Goal: Book appointment/travel/reservation

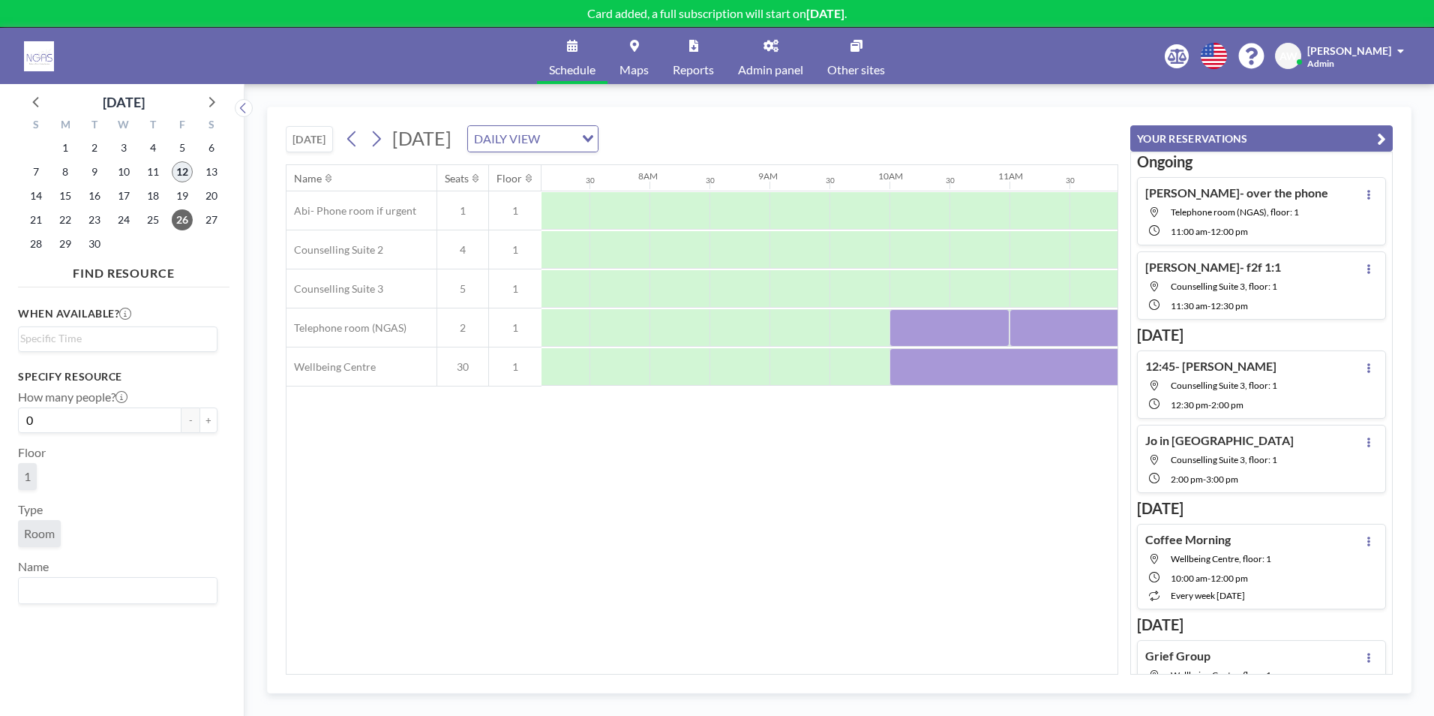
scroll to position [0, 900]
click at [185, 175] on span "12" at bounding box center [182, 171] width 21 height 21
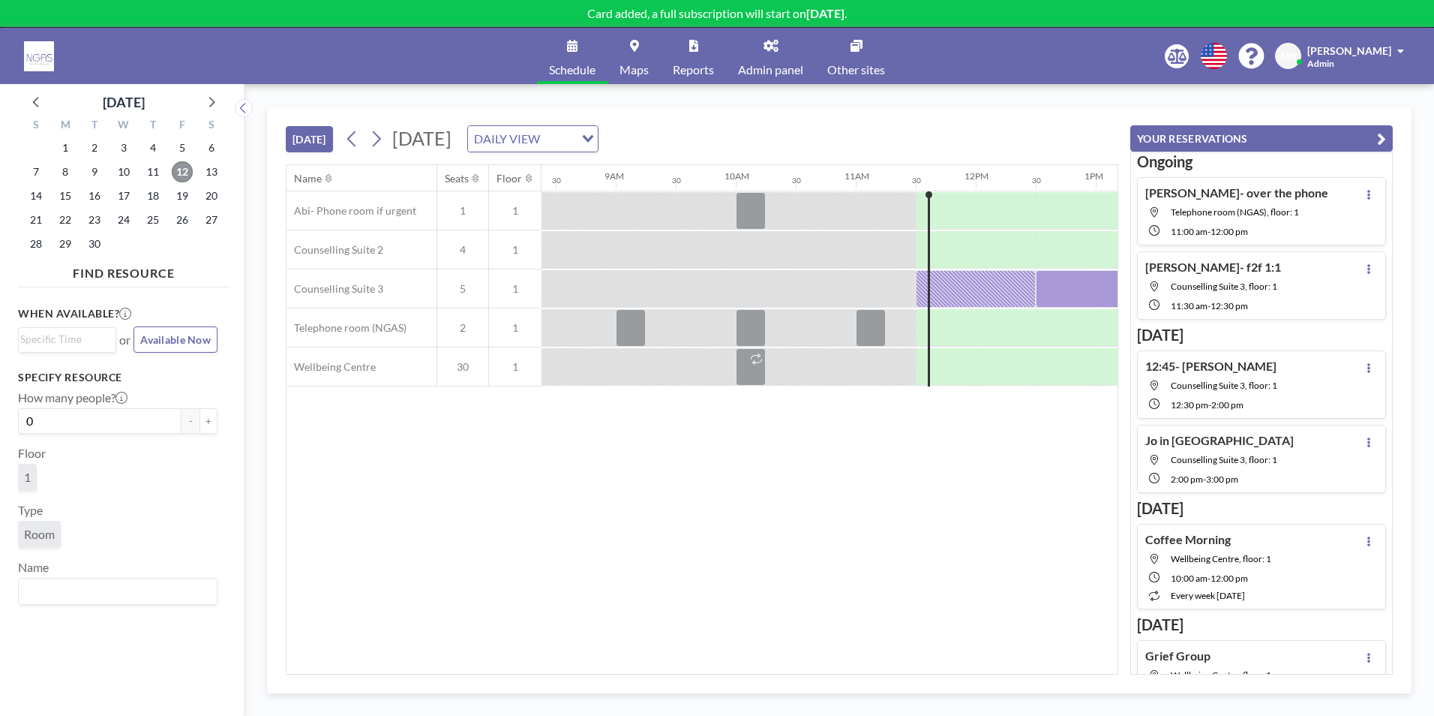
scroll to position [0, 971]
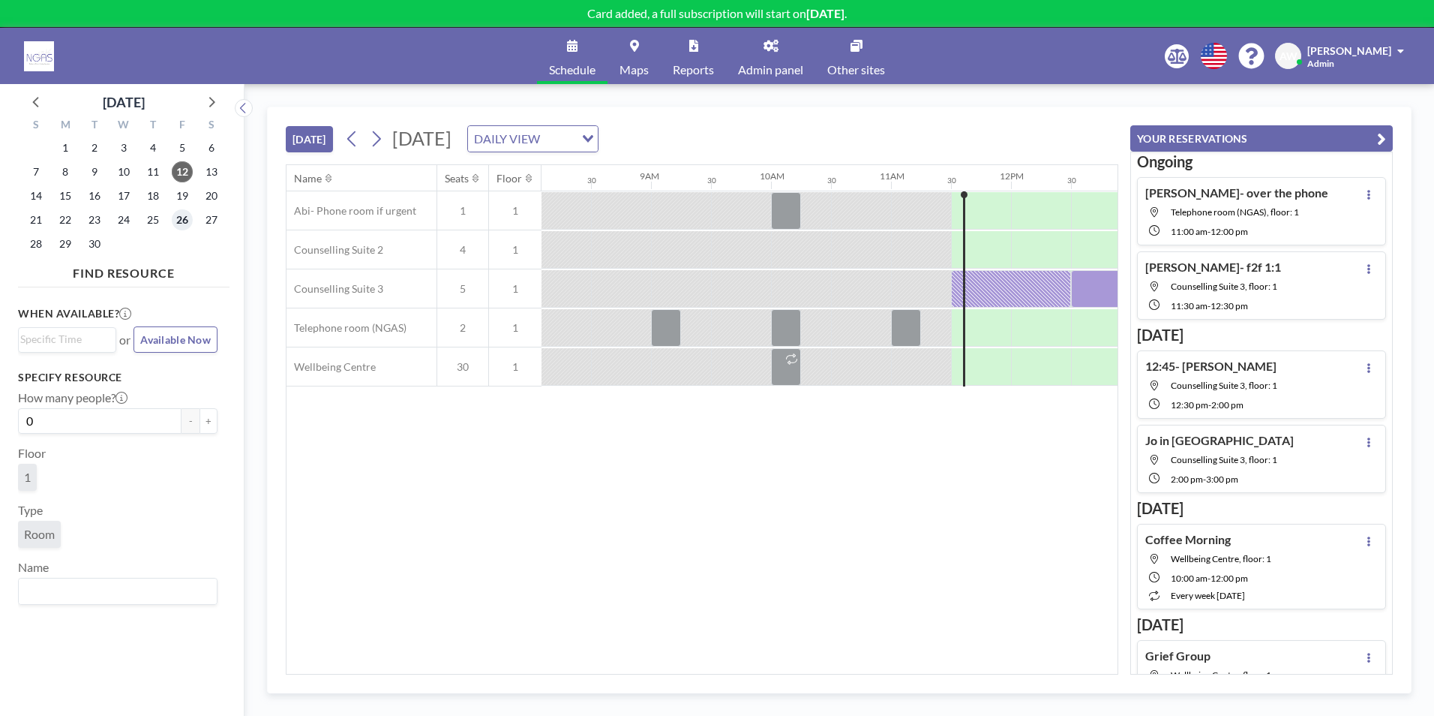
click at [173, 223] on span "26" at bounding box center [182, 219] width 21 height 21
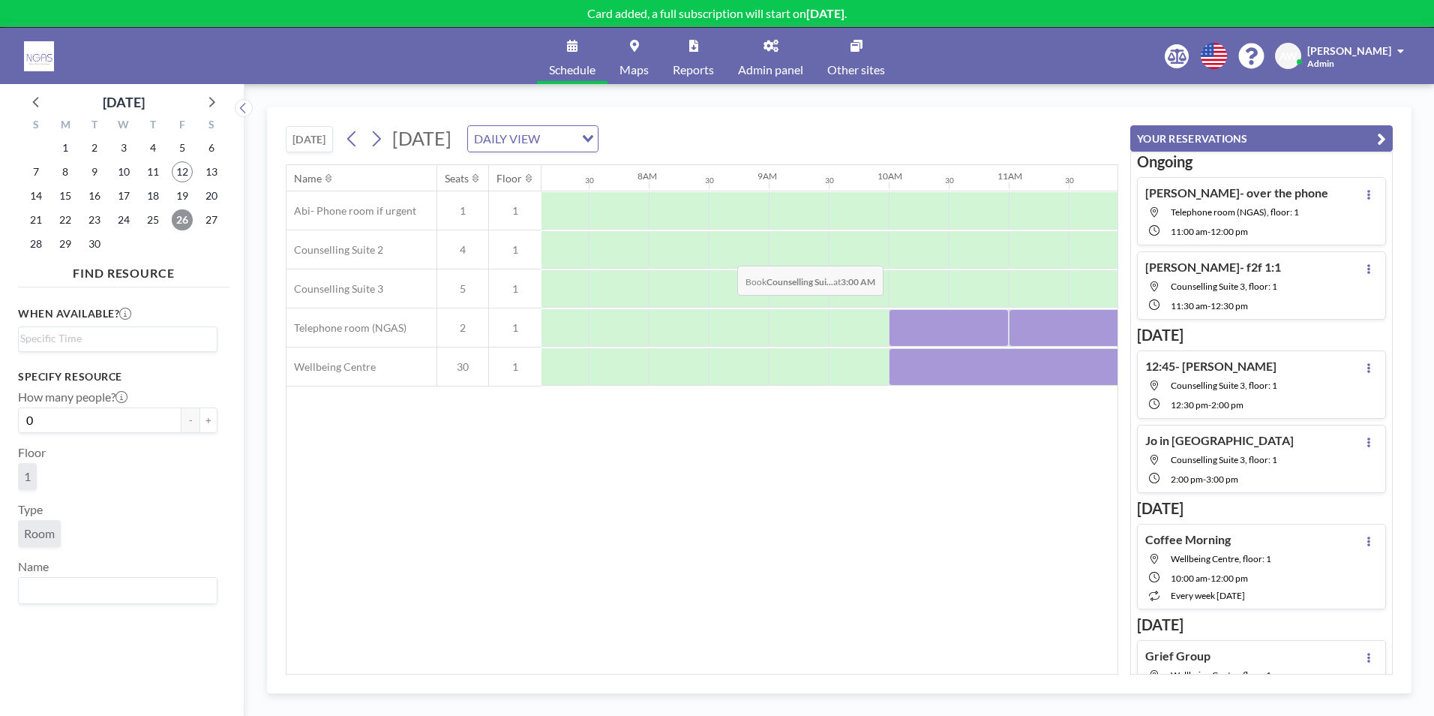
scroll to position [0, 900]
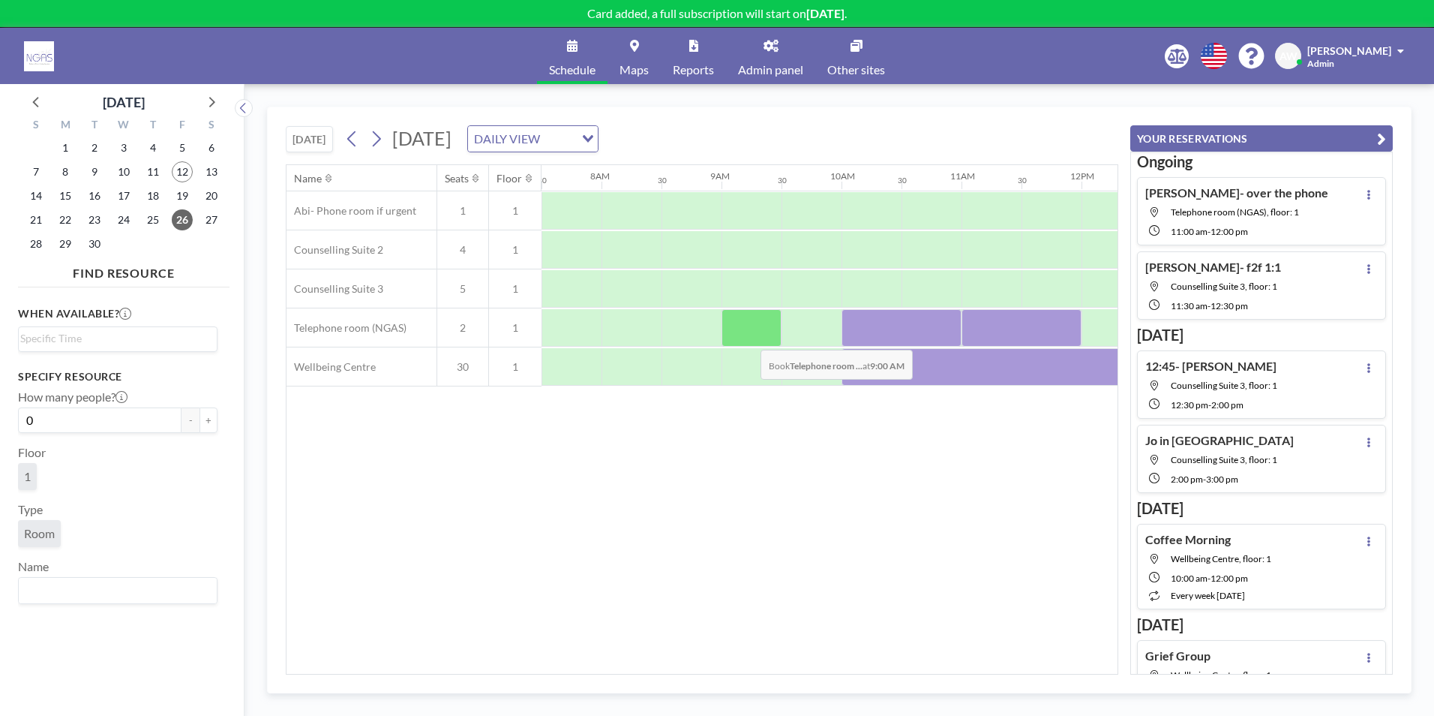
click at [749, 338] on div at bounding box center [752, 328] width 60 height 38
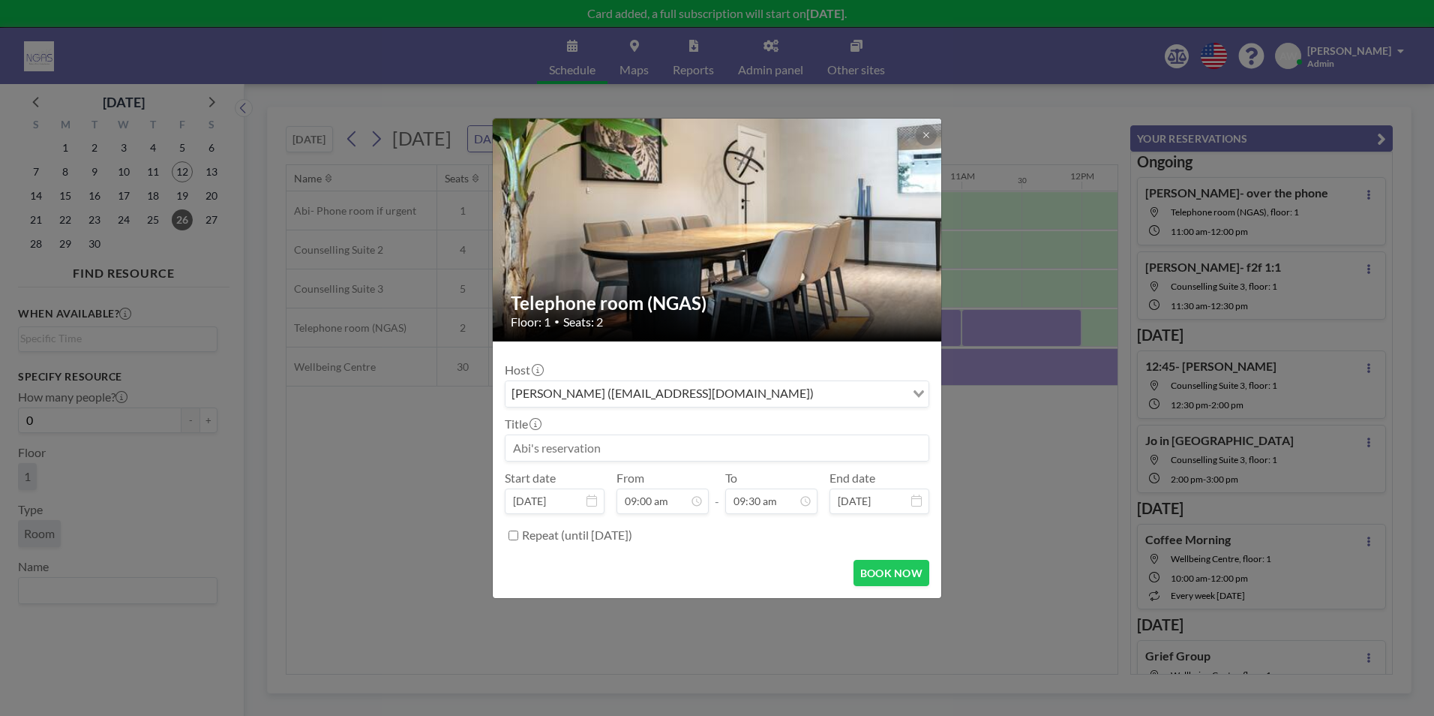
click at [642, 452] on input at bounding box center [717, 448] width 423 height 26
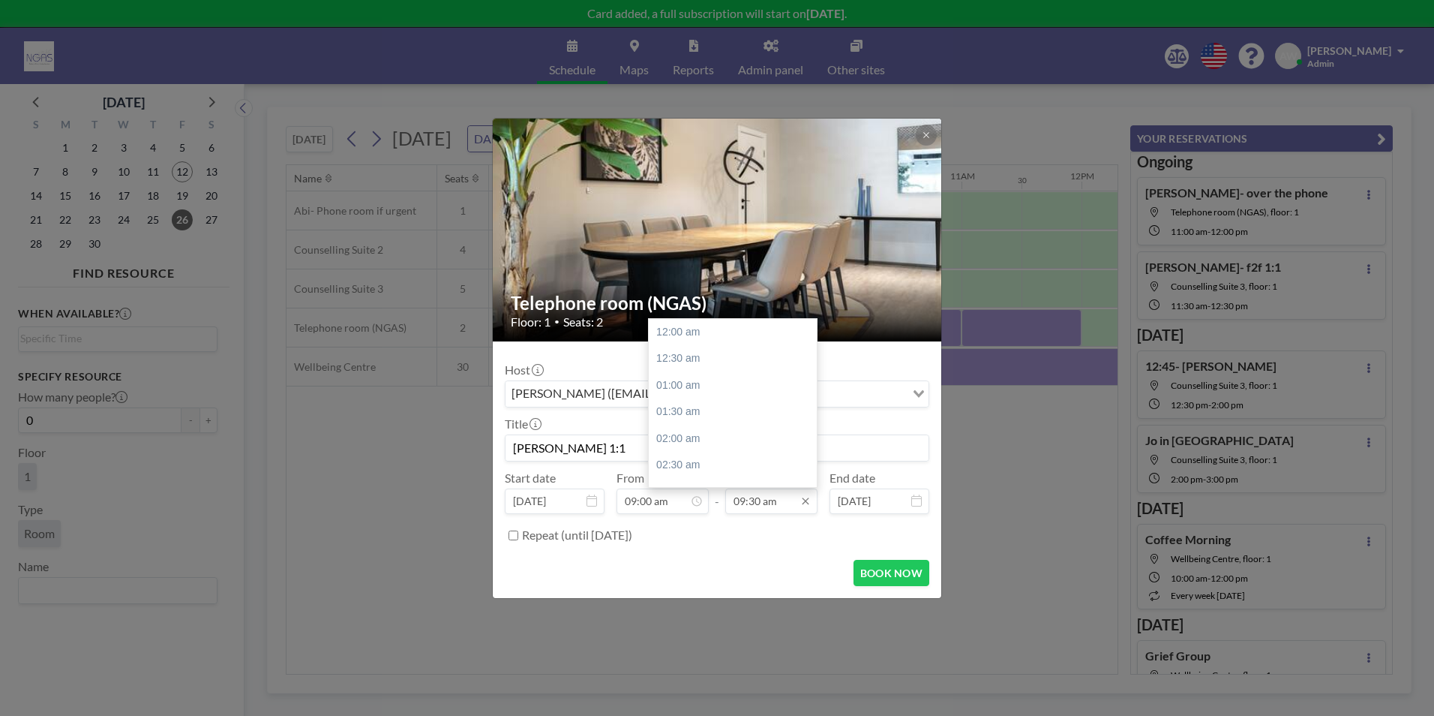
scroll to position [507, 0]
type input "[PERSON_NAME] 1:1"
click at [733, 360] on div "10:00 am" at bounding box center [737, 358] width 176 height 27
type input "10:00 am"
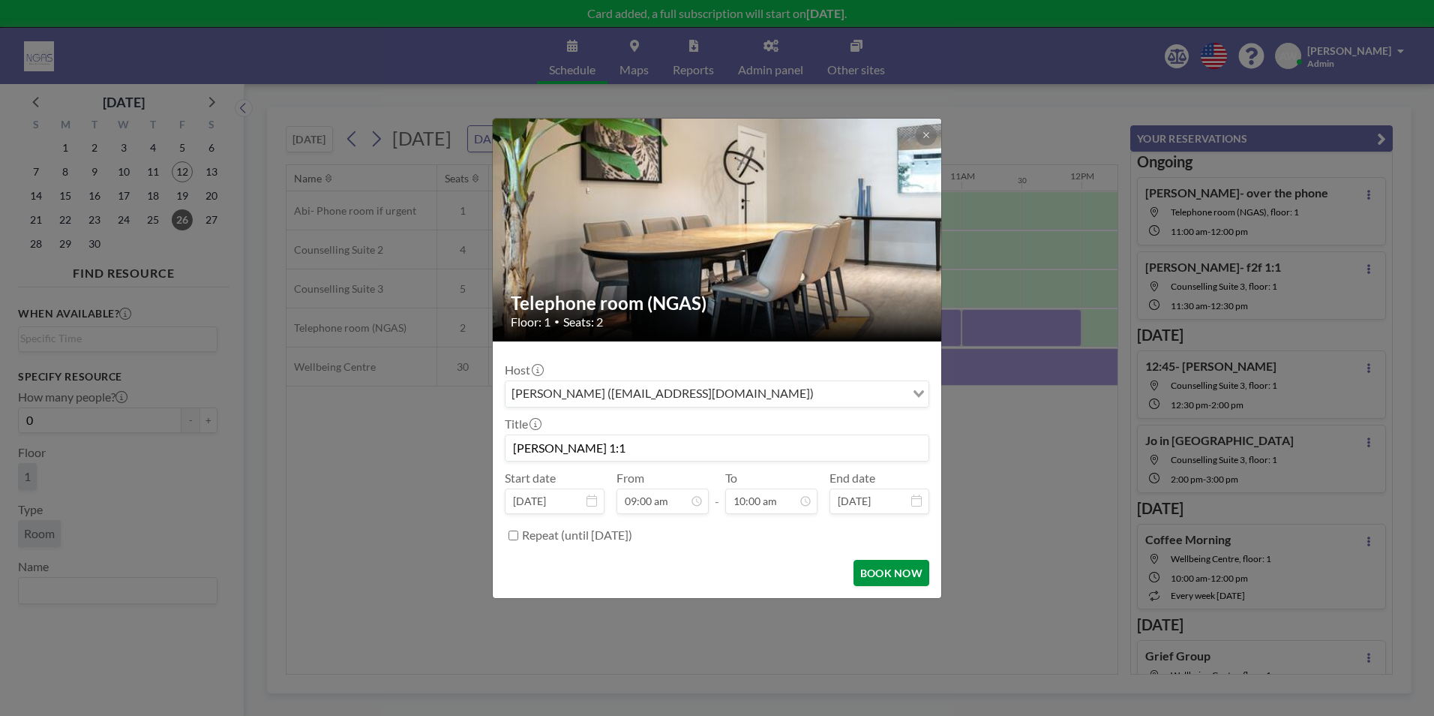
click at [892, 574] on button "BOOK NOW" at bounding box center [892, 573] width 76 height 26
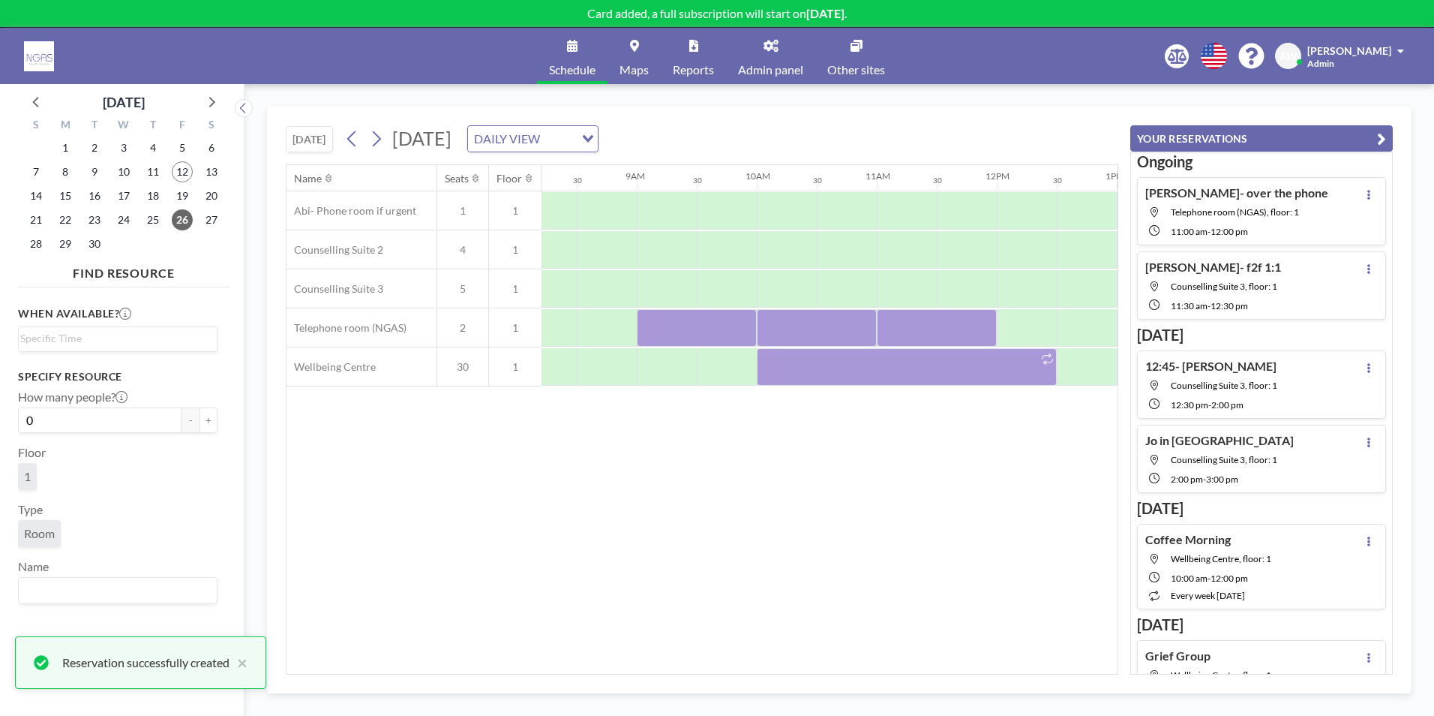
scroll to position [0, 1005]
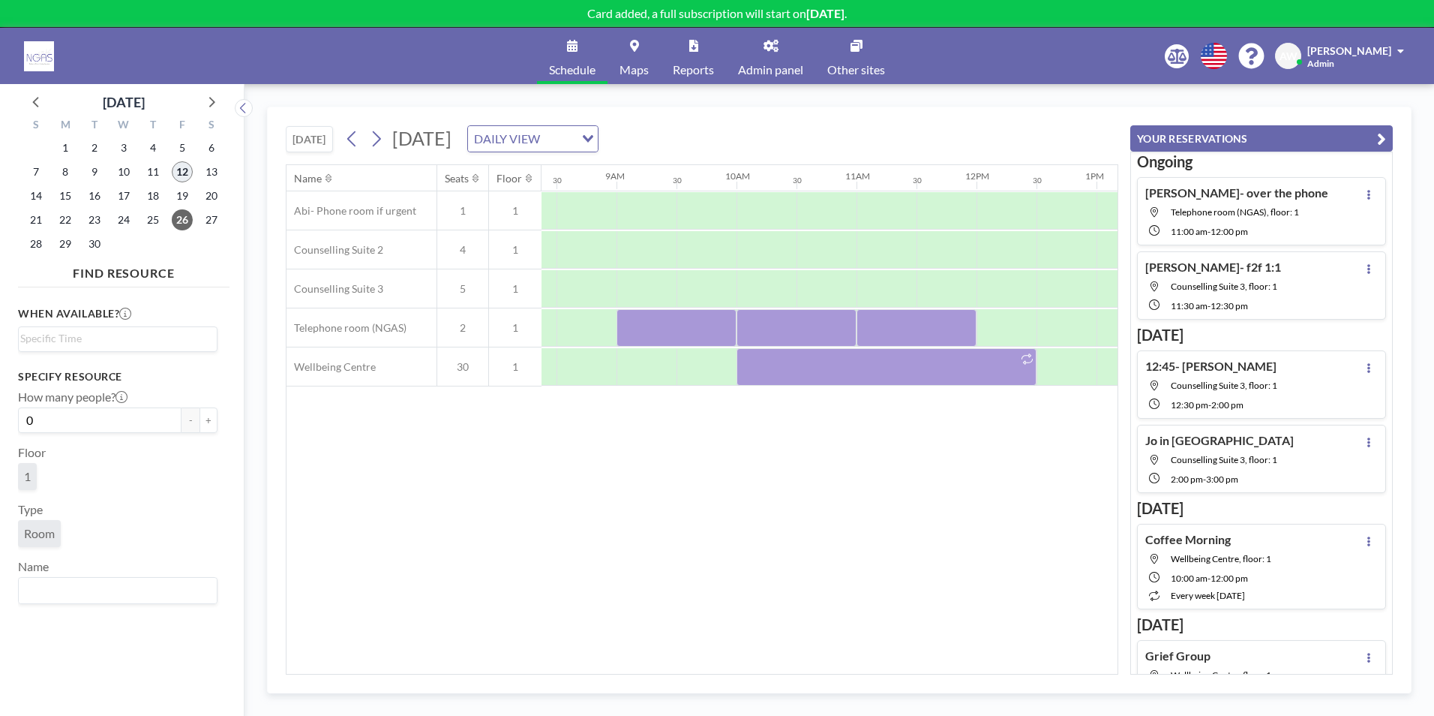
click at [182, 180] on span "12" at bounding box center [182, 171] width 21 height 21
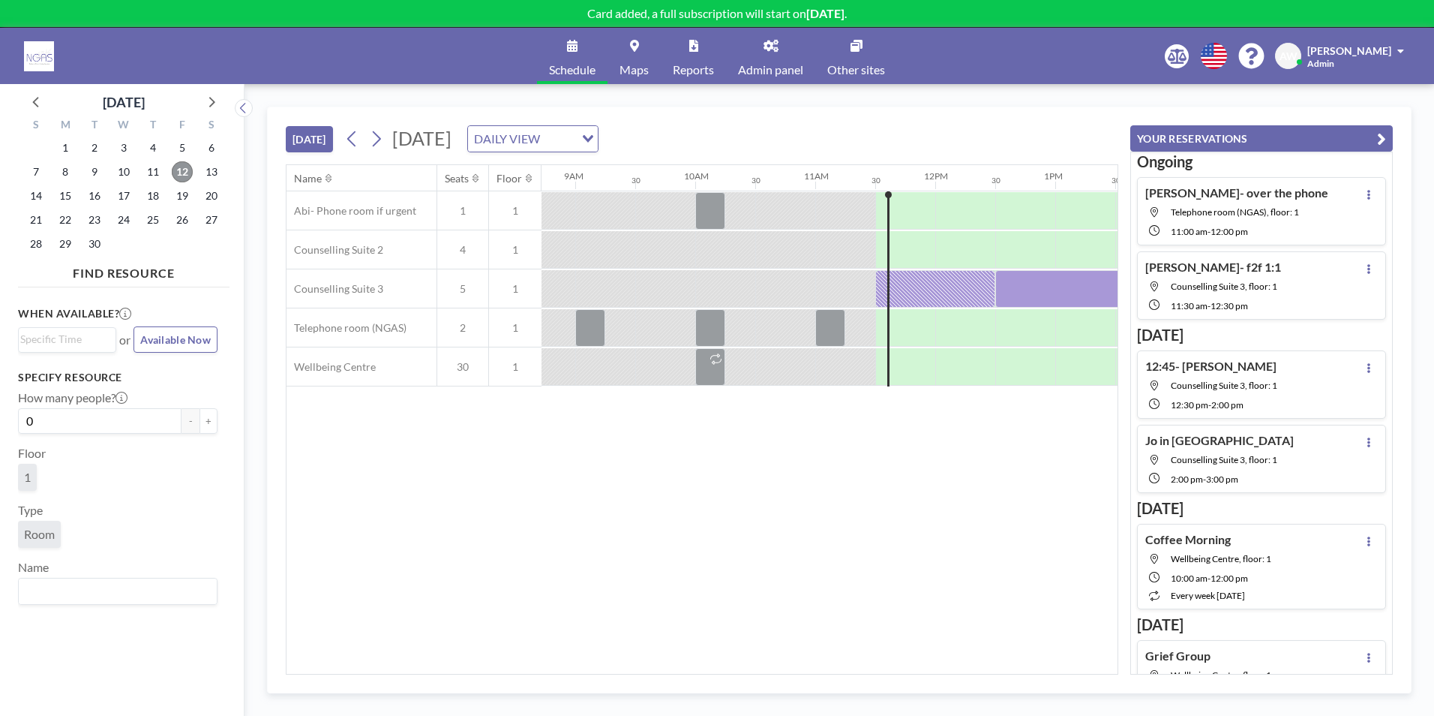
scroll to position [0, 1026]
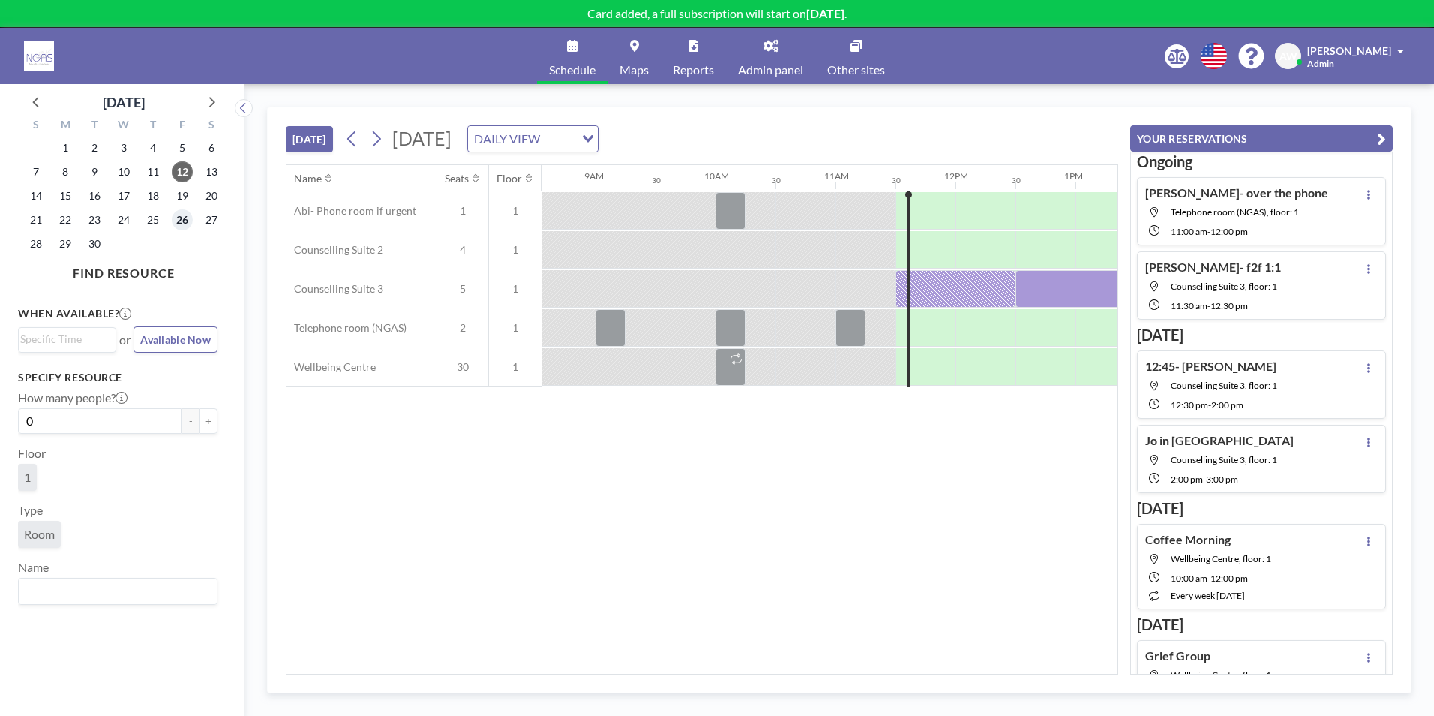
click at [188, 218] on span "26" at bounding box center [182, 219] width 21 height 21
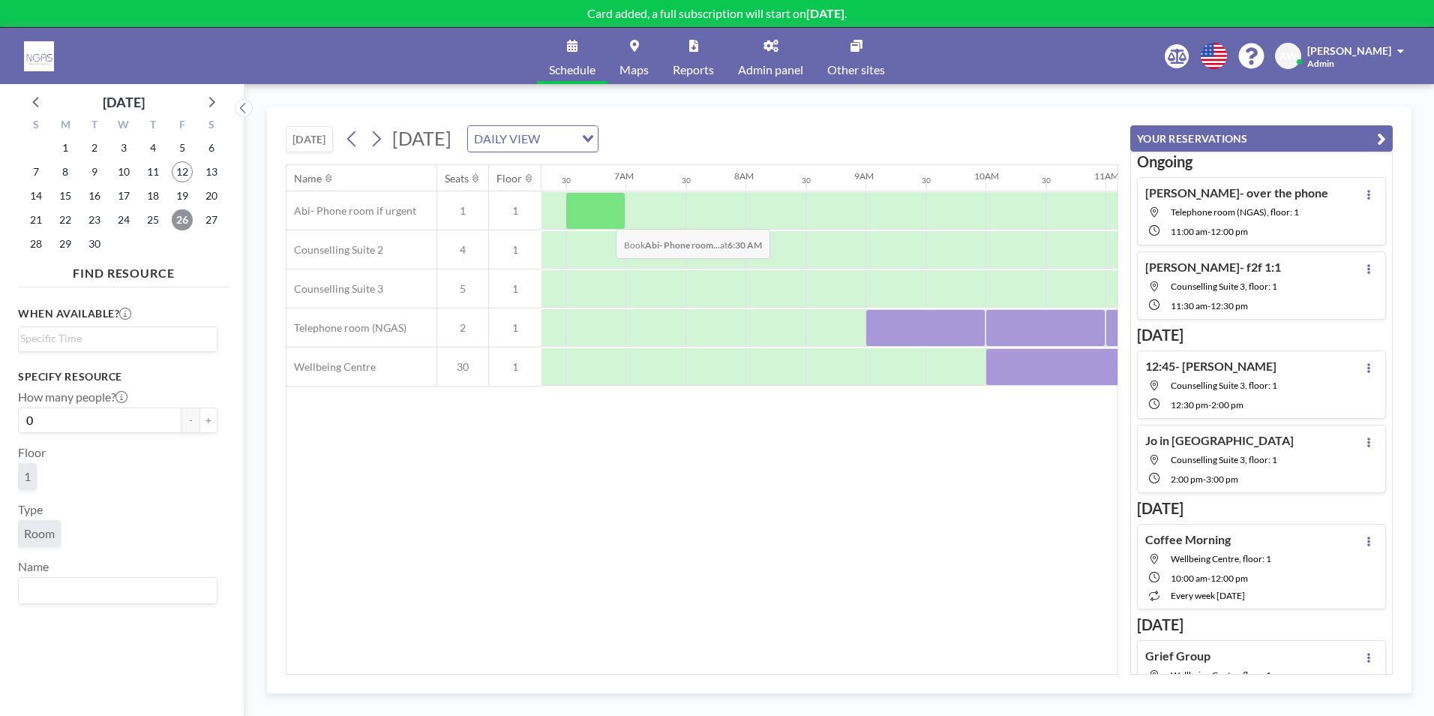
scroll to position [0, 900]
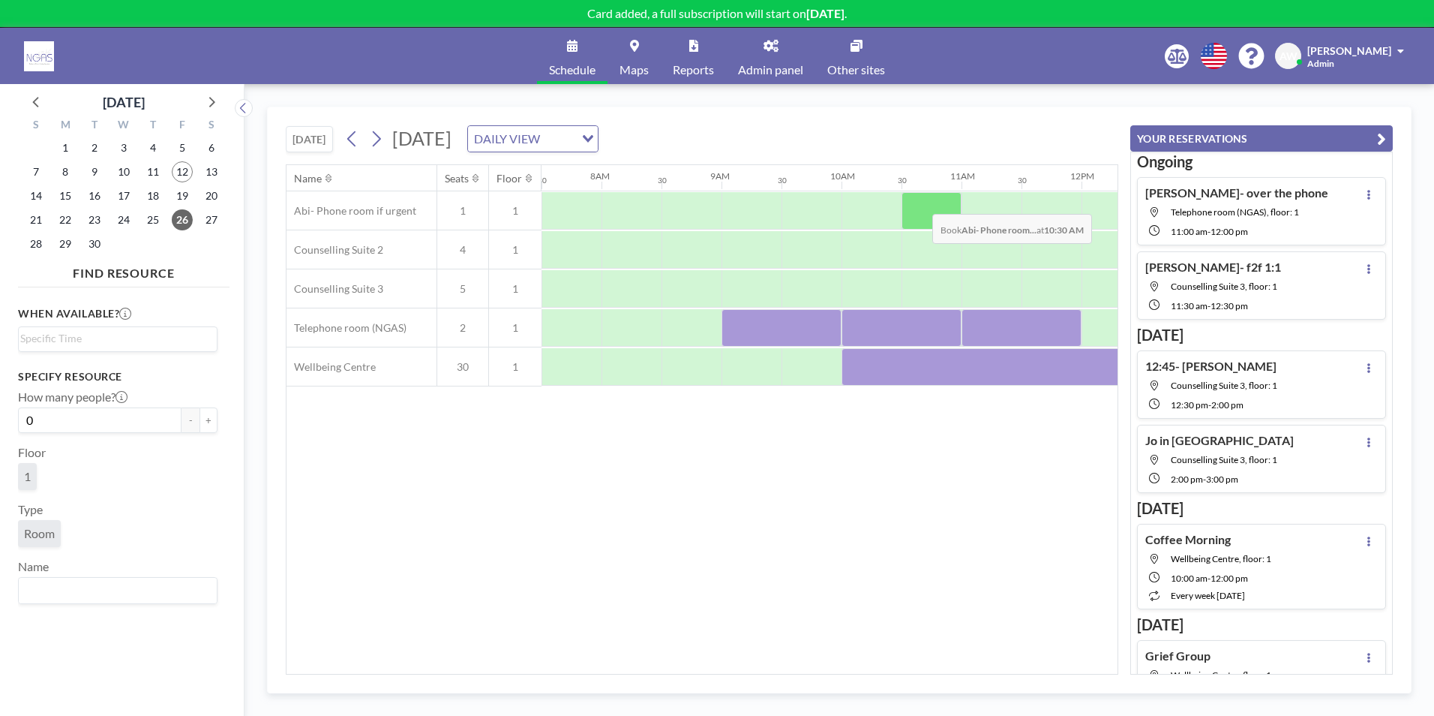
click at [921, 203] on div at bounding box center [932, 211] width 60 height 38
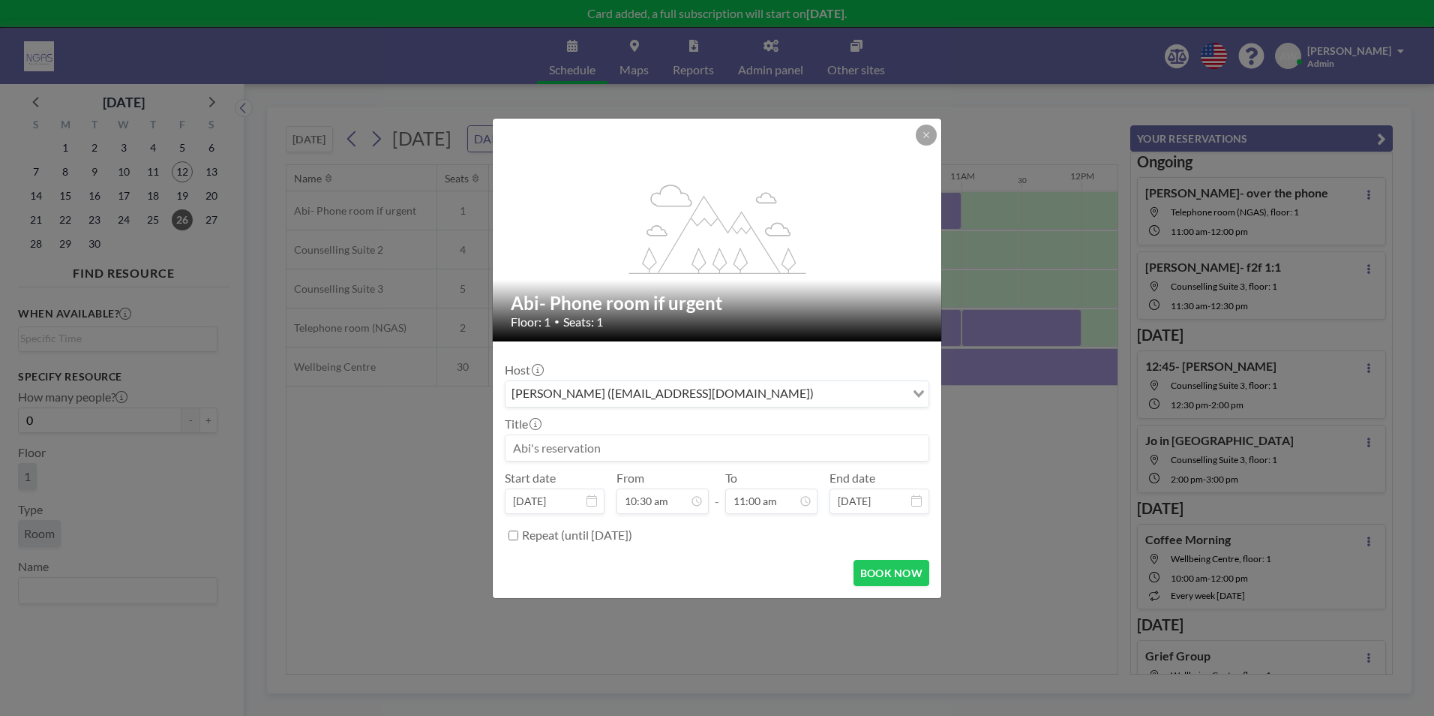
click at [695, 448] on input at bounding box center [717, 448] width 423 height 26
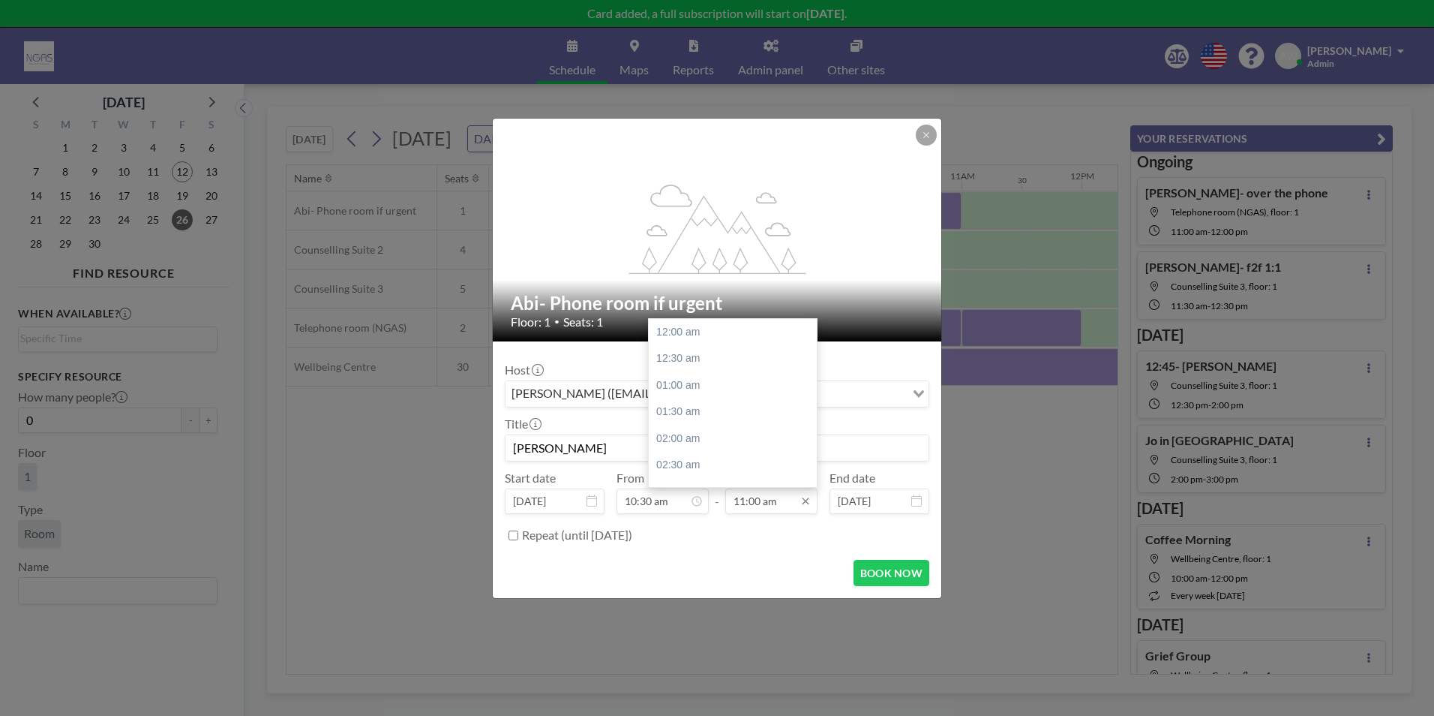
scroll to position [587, 0]
type input "[PERSON_NAME]"
click at [697, 362] on div "11:30 am" at bounding box center [737, 358] width 176 height 27
type input "11:30 am"
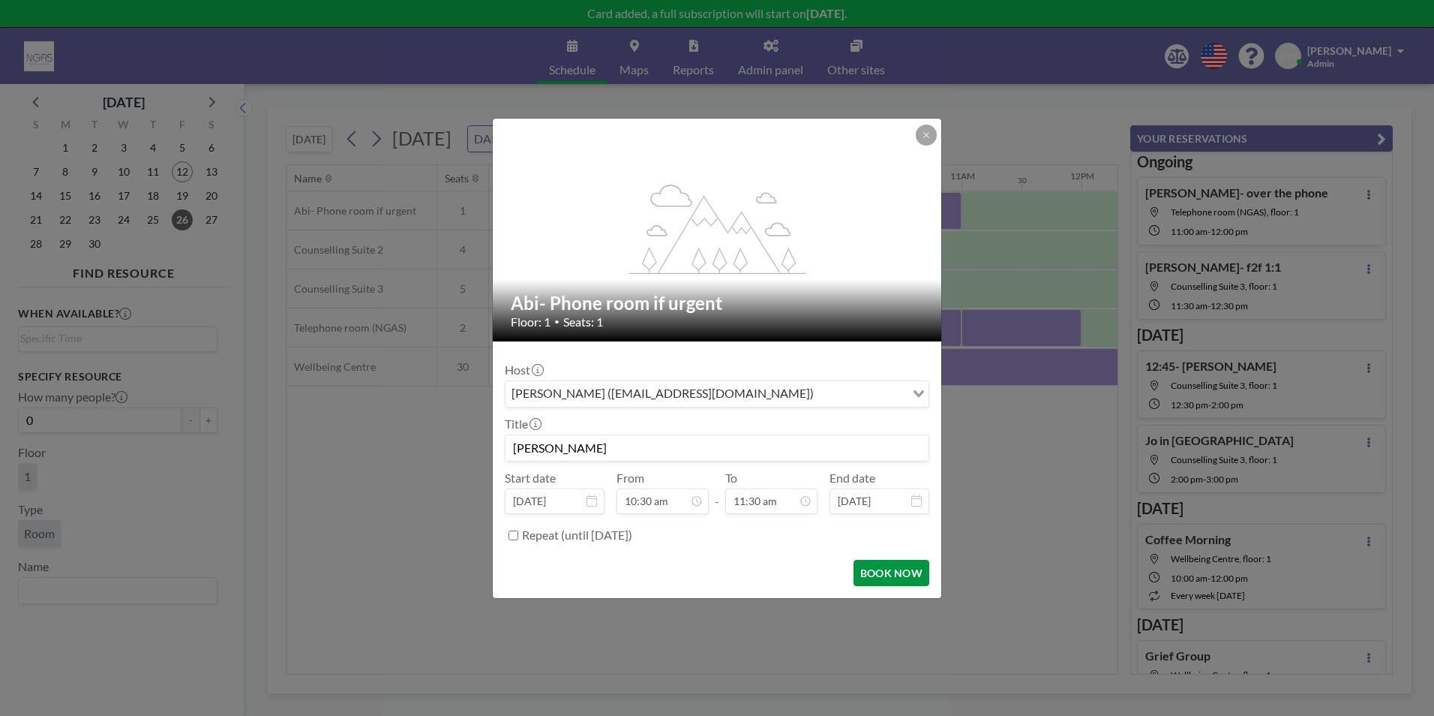
click at [891, 579] on button "BOOK NOW" at bounding box center [892, 573] width 76 height 26
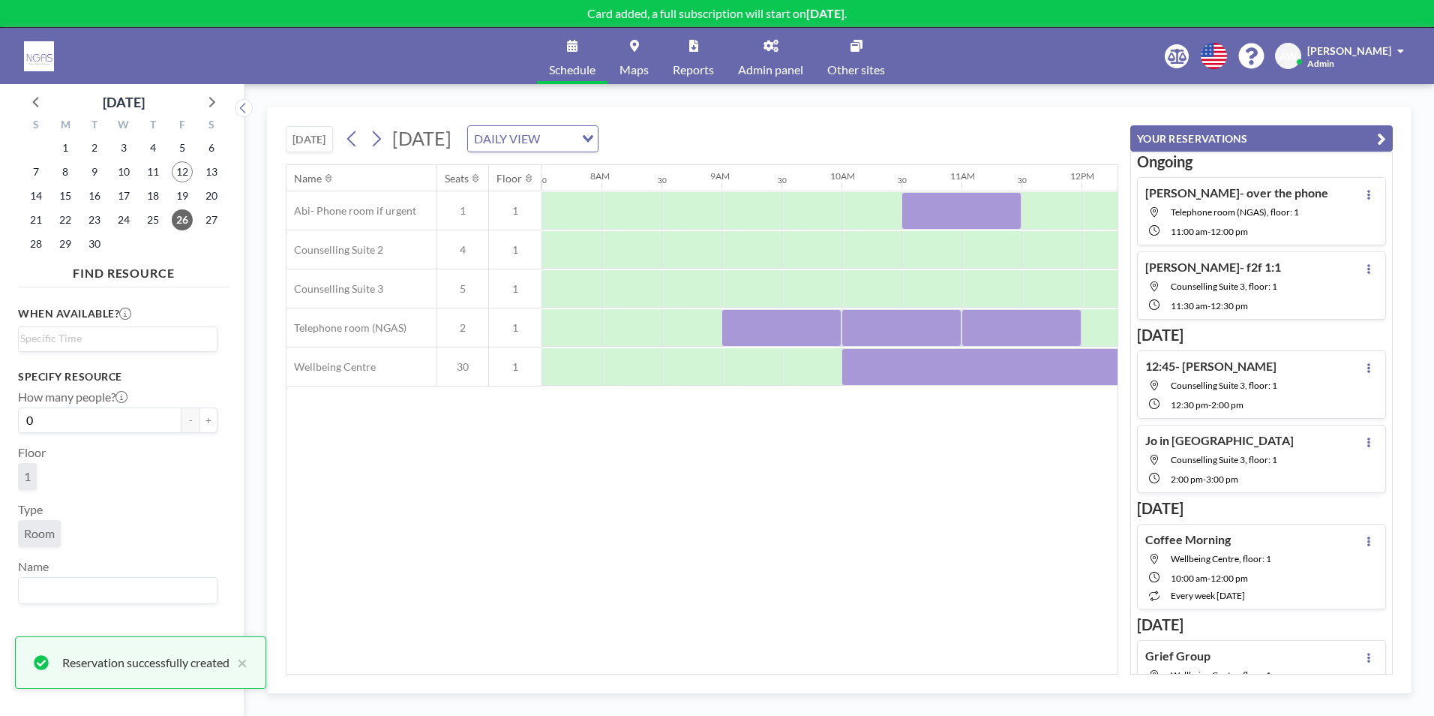
click at [665, 673] on div "[DATE] [DATE] DAILY VIEW Loading... Name Seats Floor 12AM 30 1AM 30 2AM 30 3AM …" at bounding box center [839, 400] width 1145 height 587
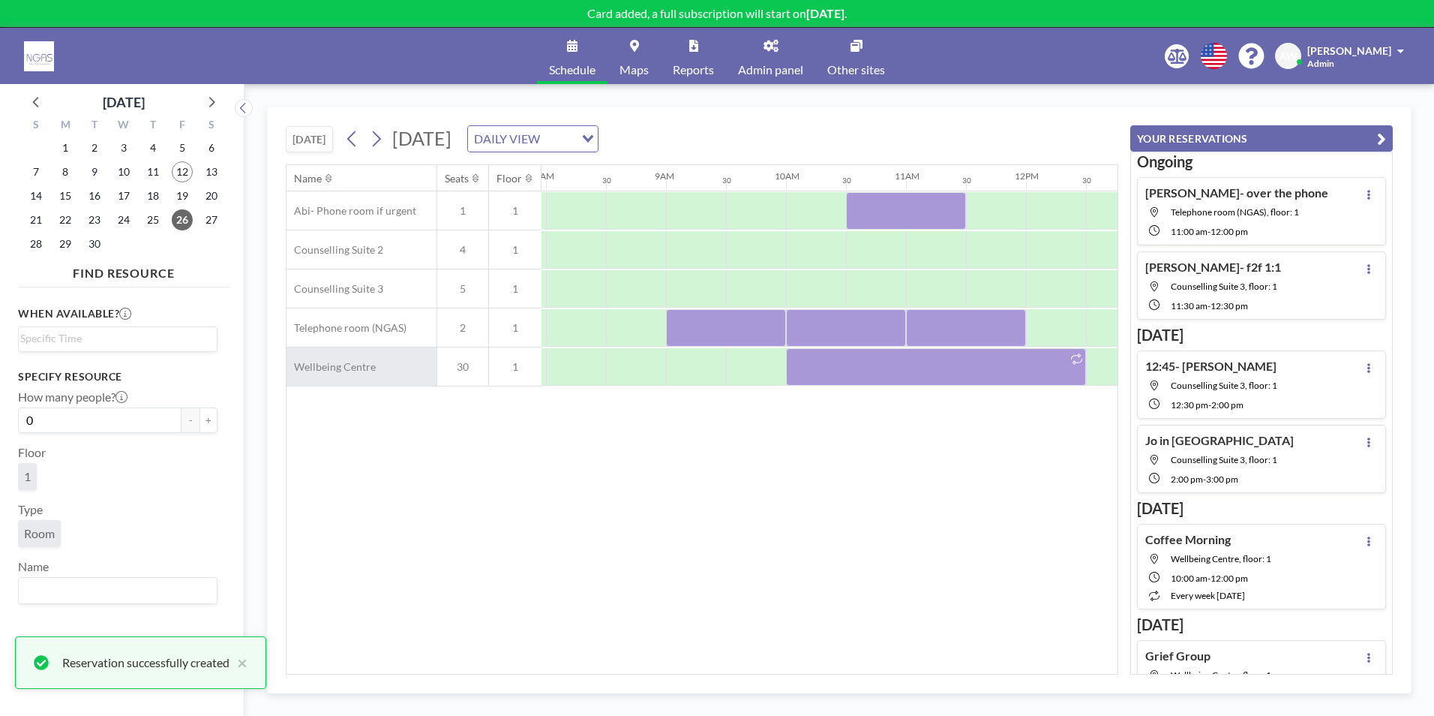
scroll to position [0, 953]
click at [175, 195] on span "19" at bounding box center [182, 195] width 21 height 21
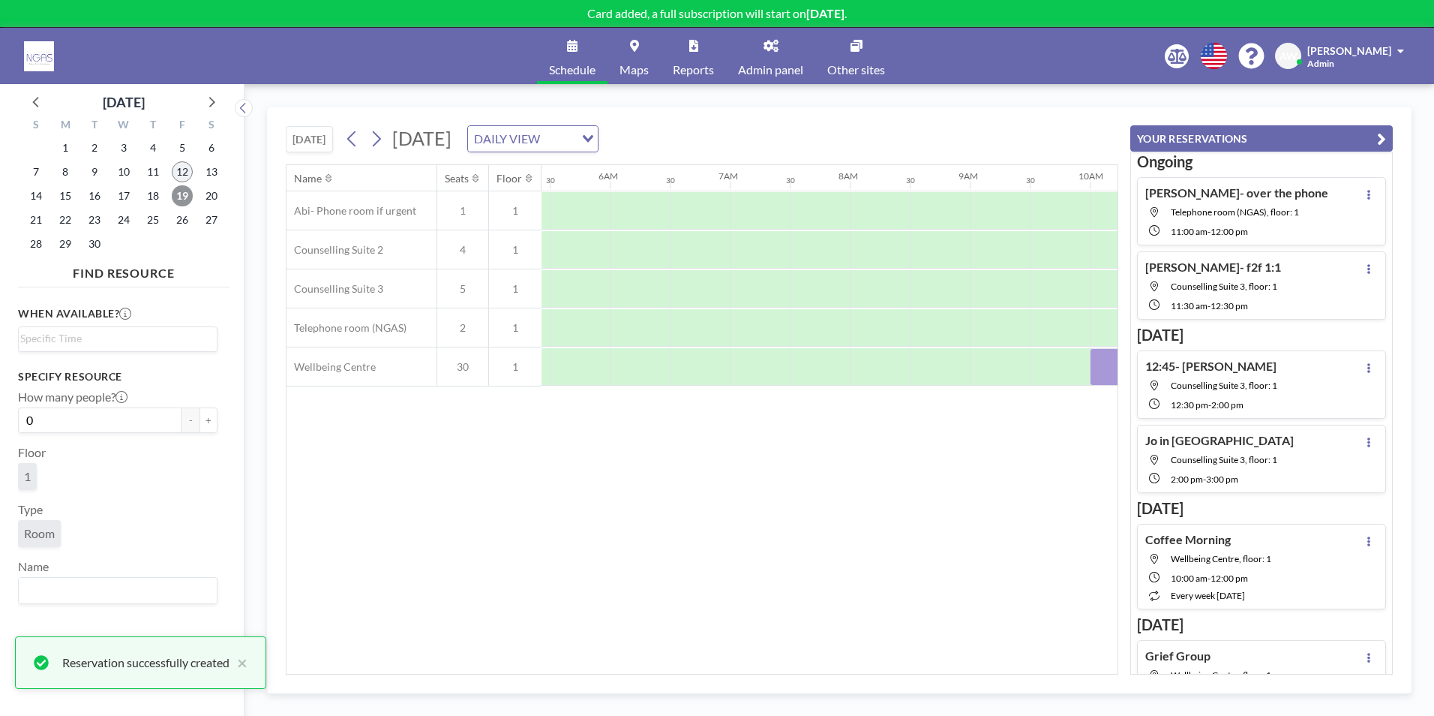
scroll to position [0, 900]
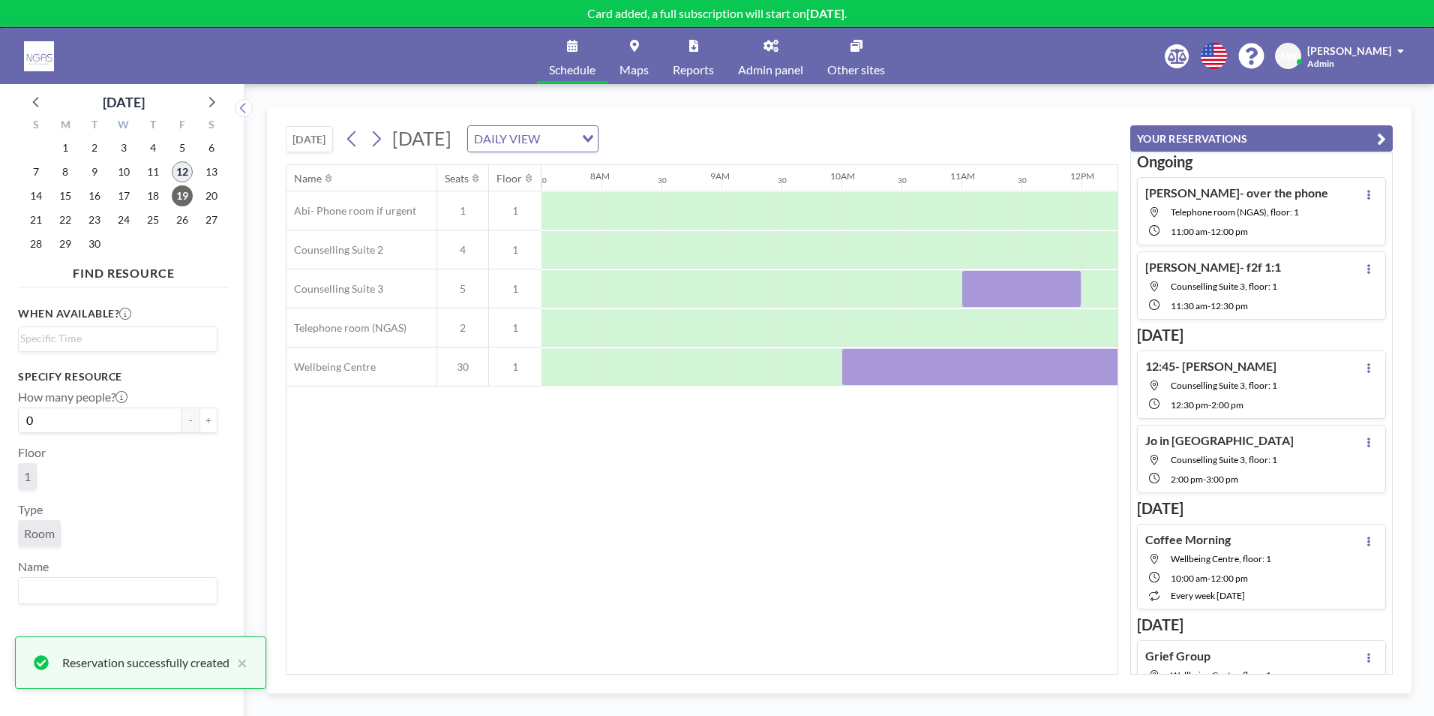
click at [184, 169] on span "12" at bounding box center [182, 171] width 21 height 21
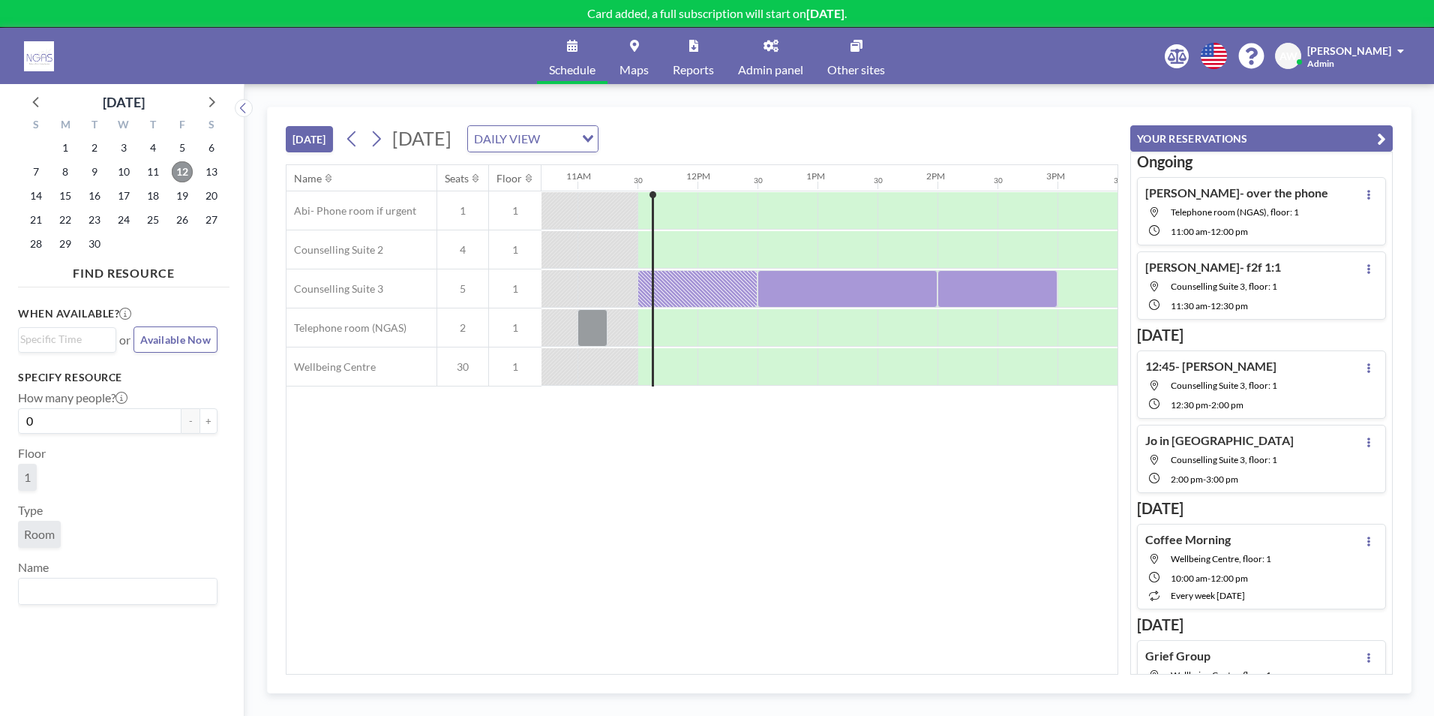
scroll to position [0, 1320]
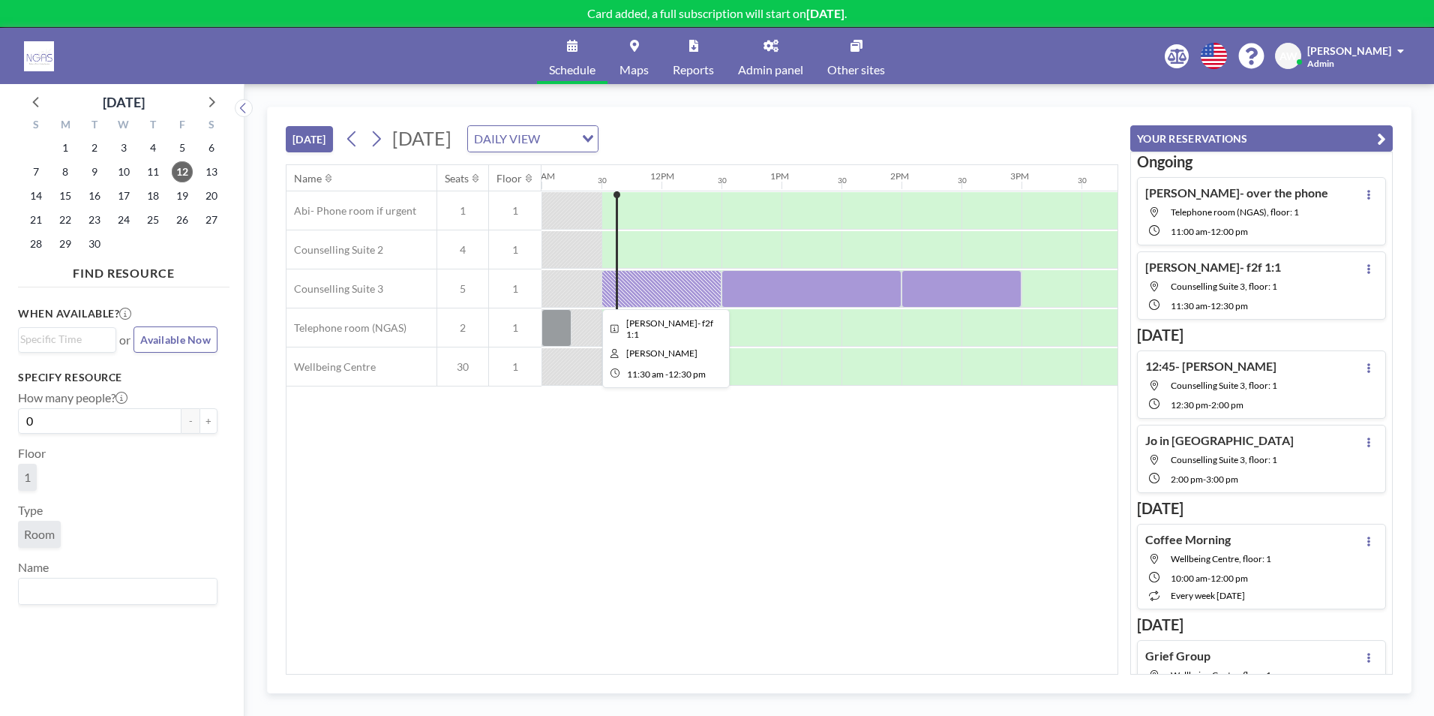
click at [707, 296] on div at bounding box center [662, 289] width 120 height 38
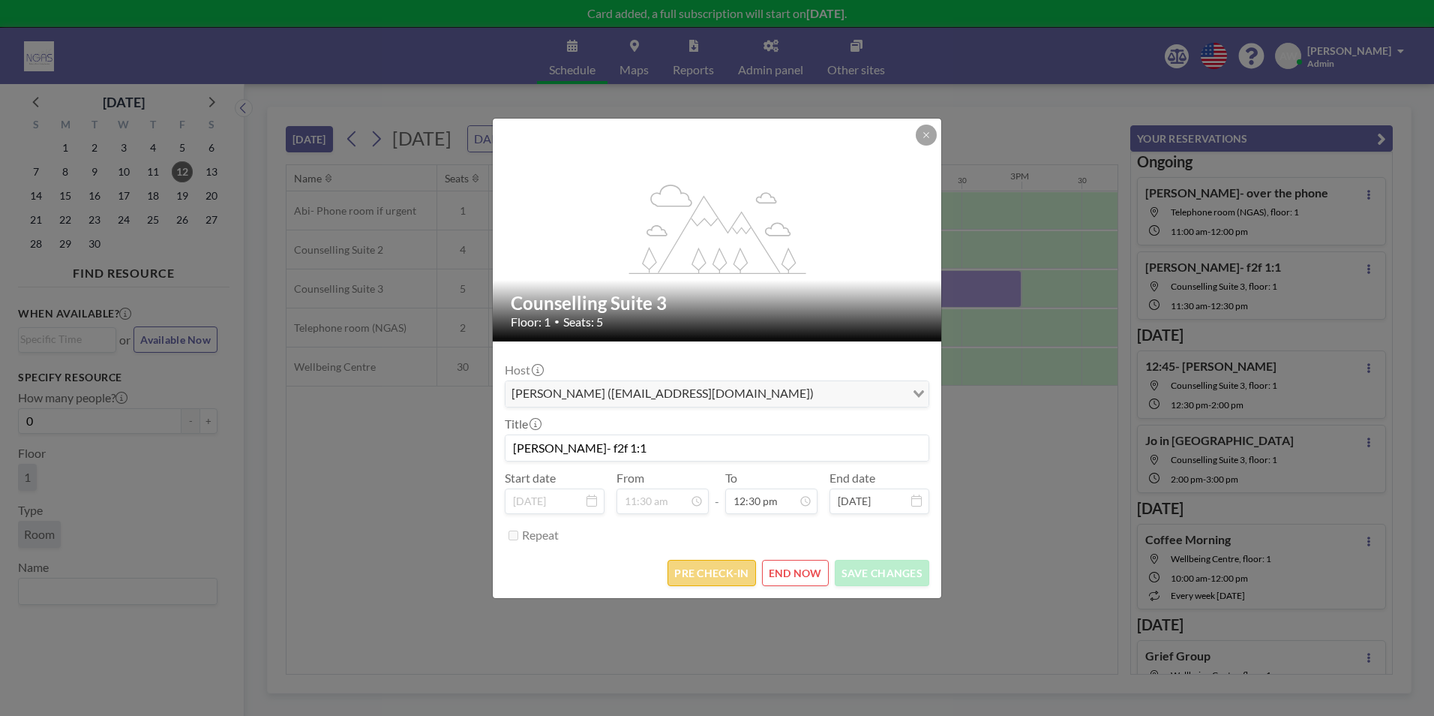
scroll to position [668, 0]
click at [717, 570] on button "PRE CHECK-IN" at bounding box center [712, 573] width 88 height 26
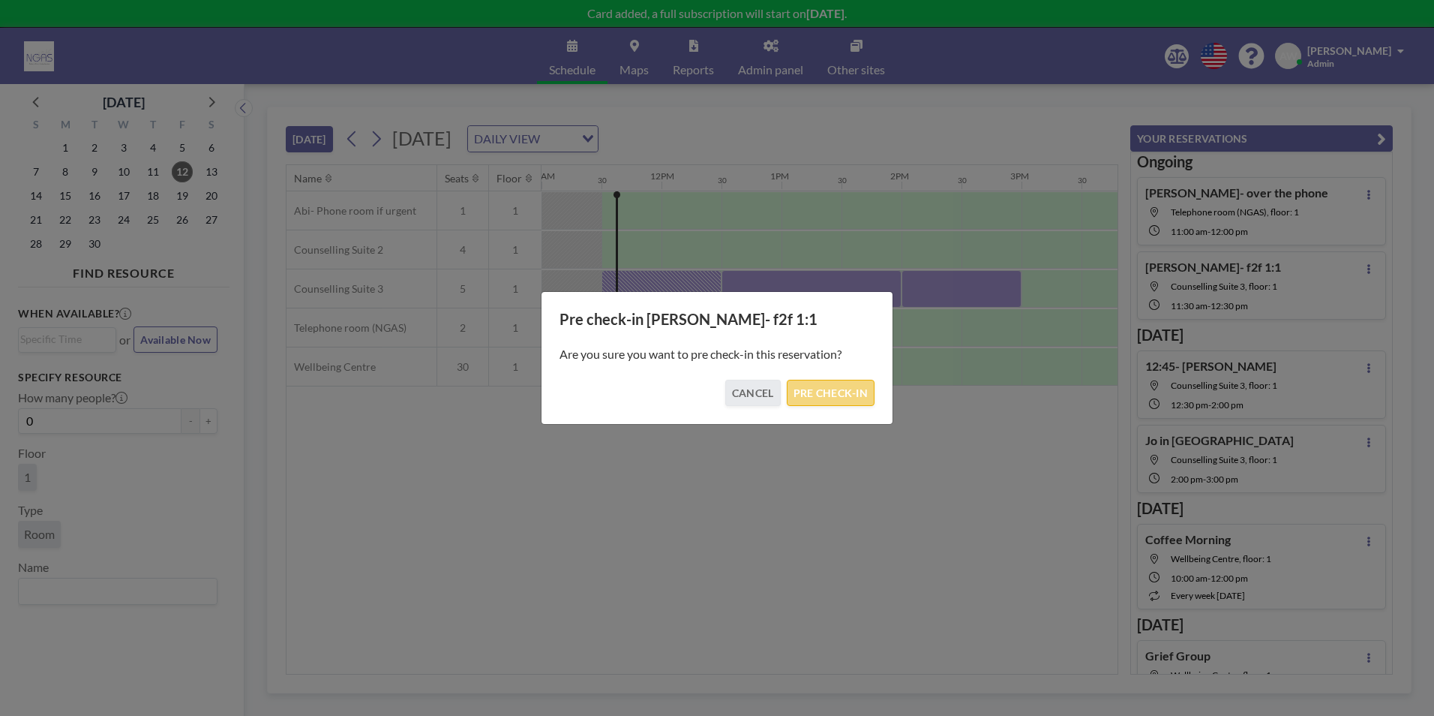
click at [848, 392] on button "PRE CHECK-IN" at bounding box center [831, 393] width 88 height 26
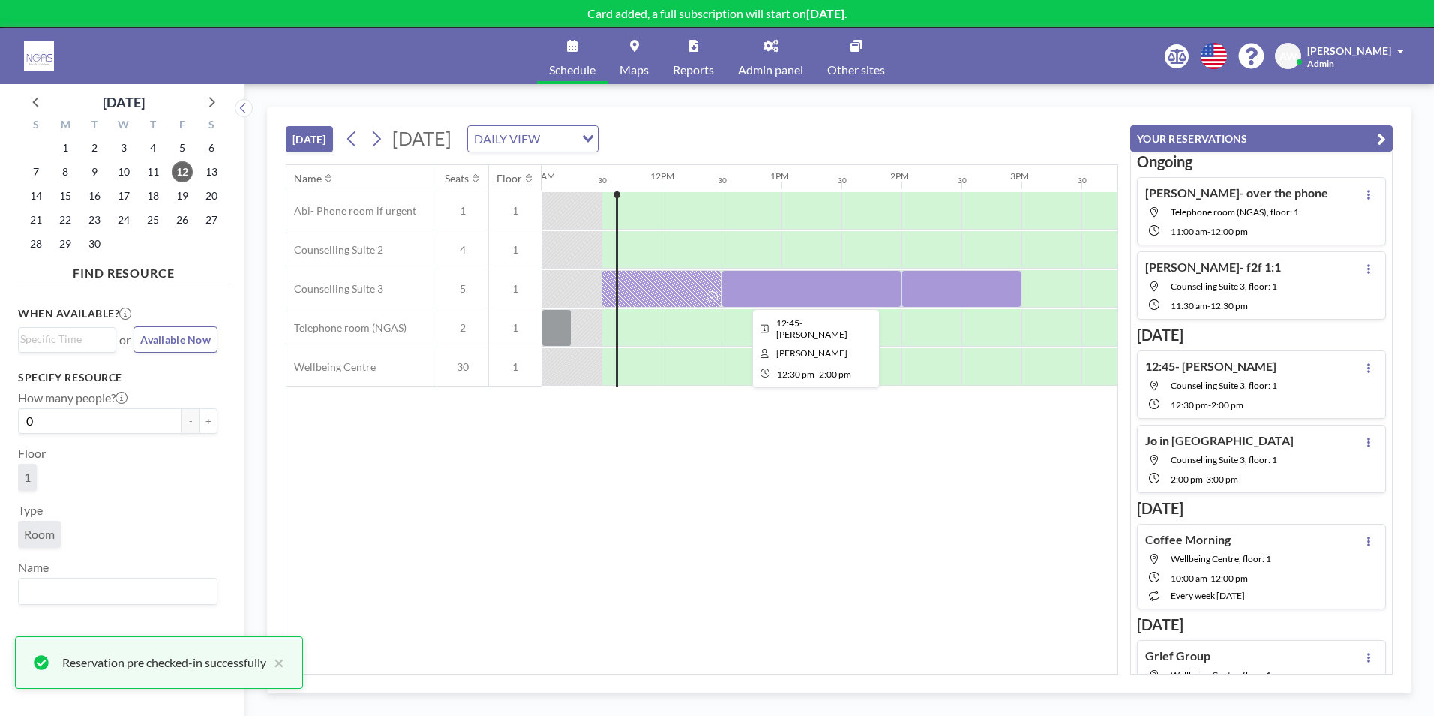
click at [814, 299] on div at bounding box center [812, 289] width 180 height 38
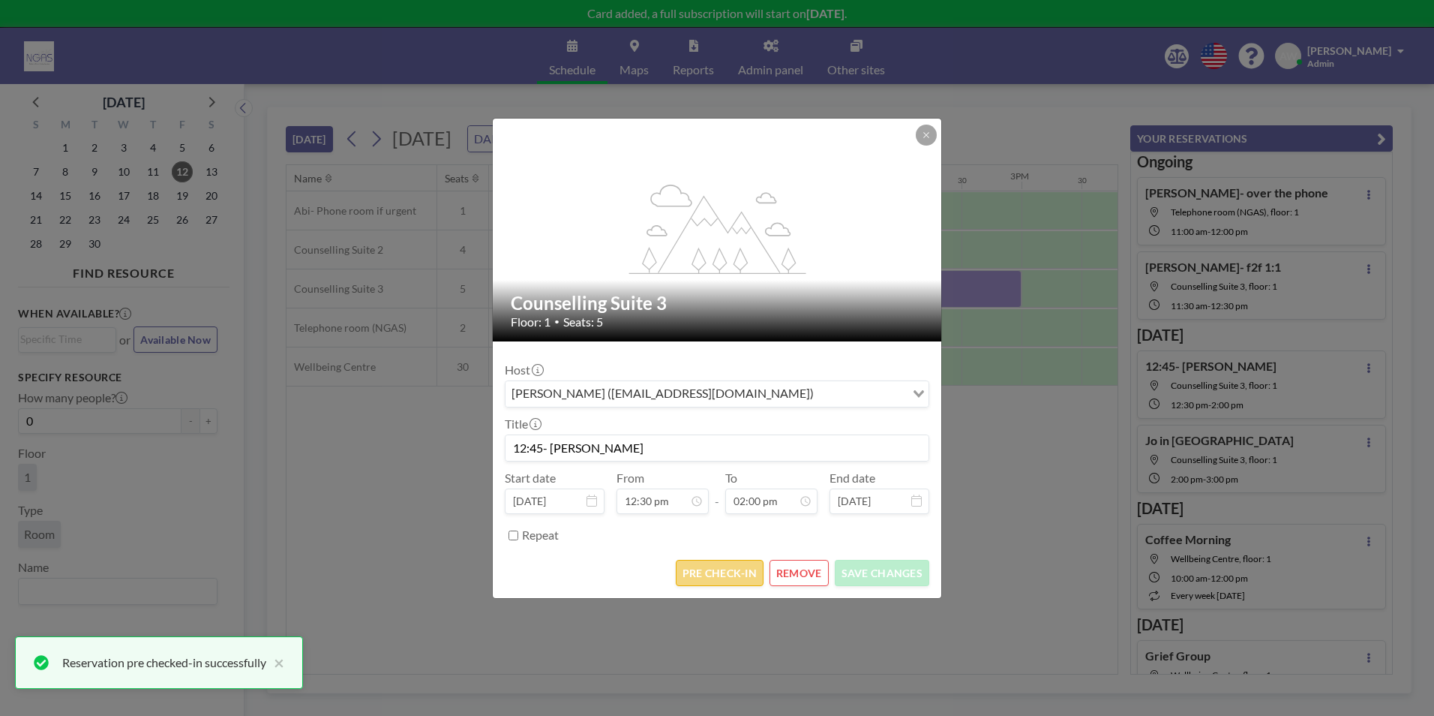
scroll to position [748, 0]
click at [716, 570] on button "PRE CHECK-IN" at bounding box center [720, 573] width 88 height 26
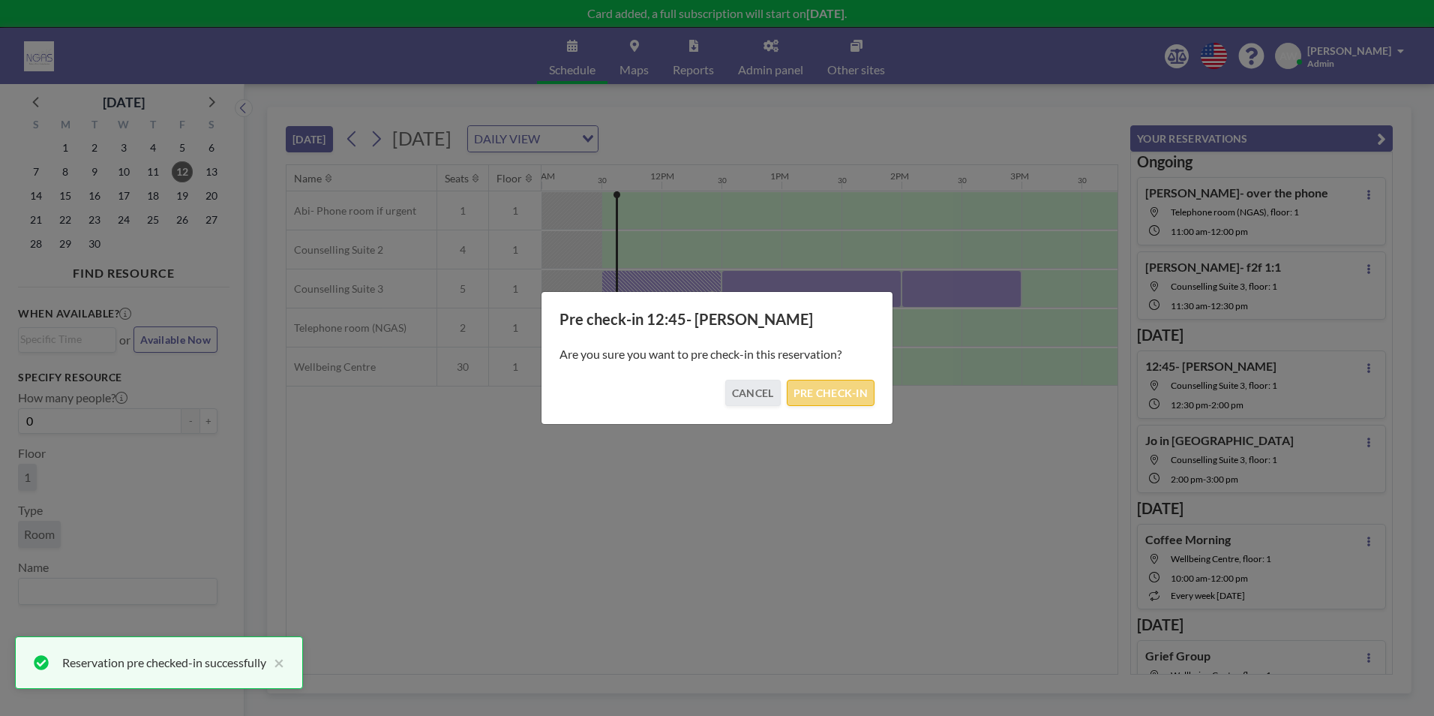
click at [817, 392] on button "PRE CHECK-IN" at bounding box center [831, 393] width 88 height 26
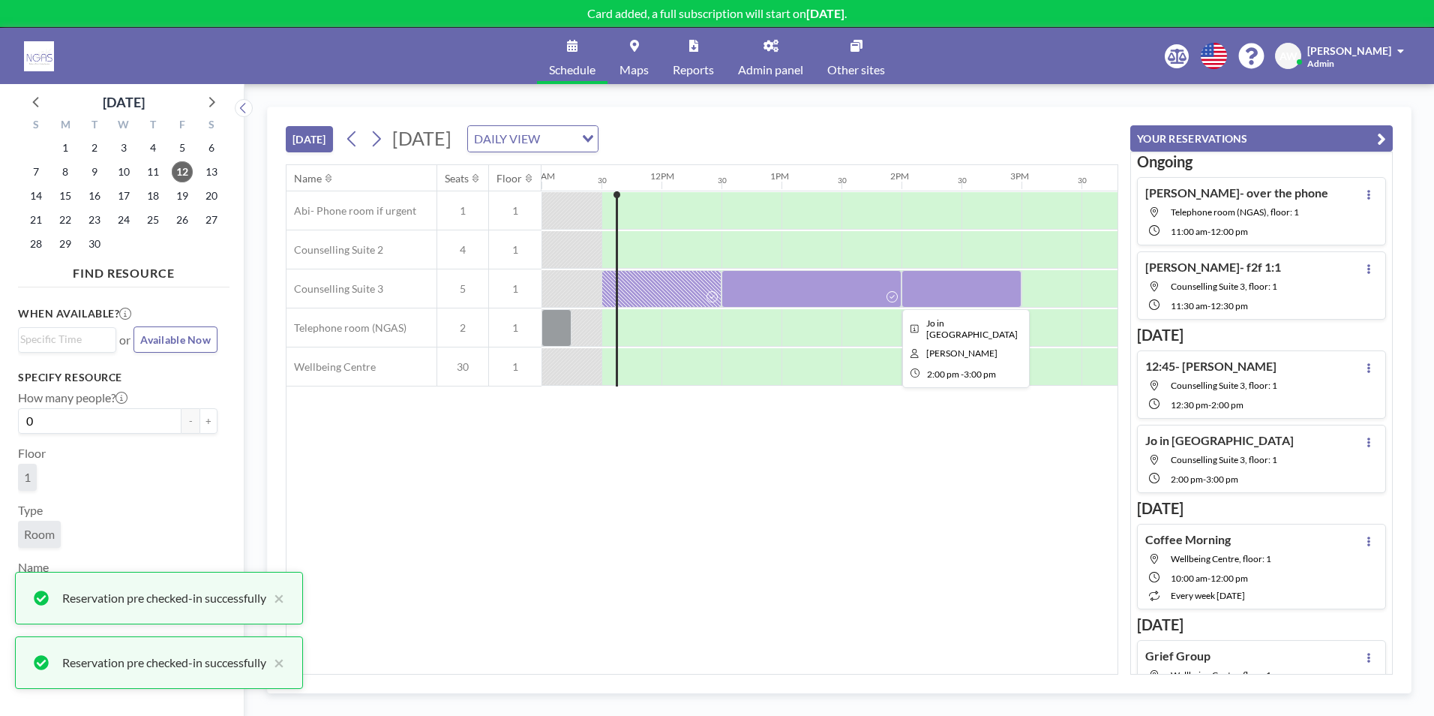
click at [930, 298] on div at bounding box center [962, 289] width 120 height 38
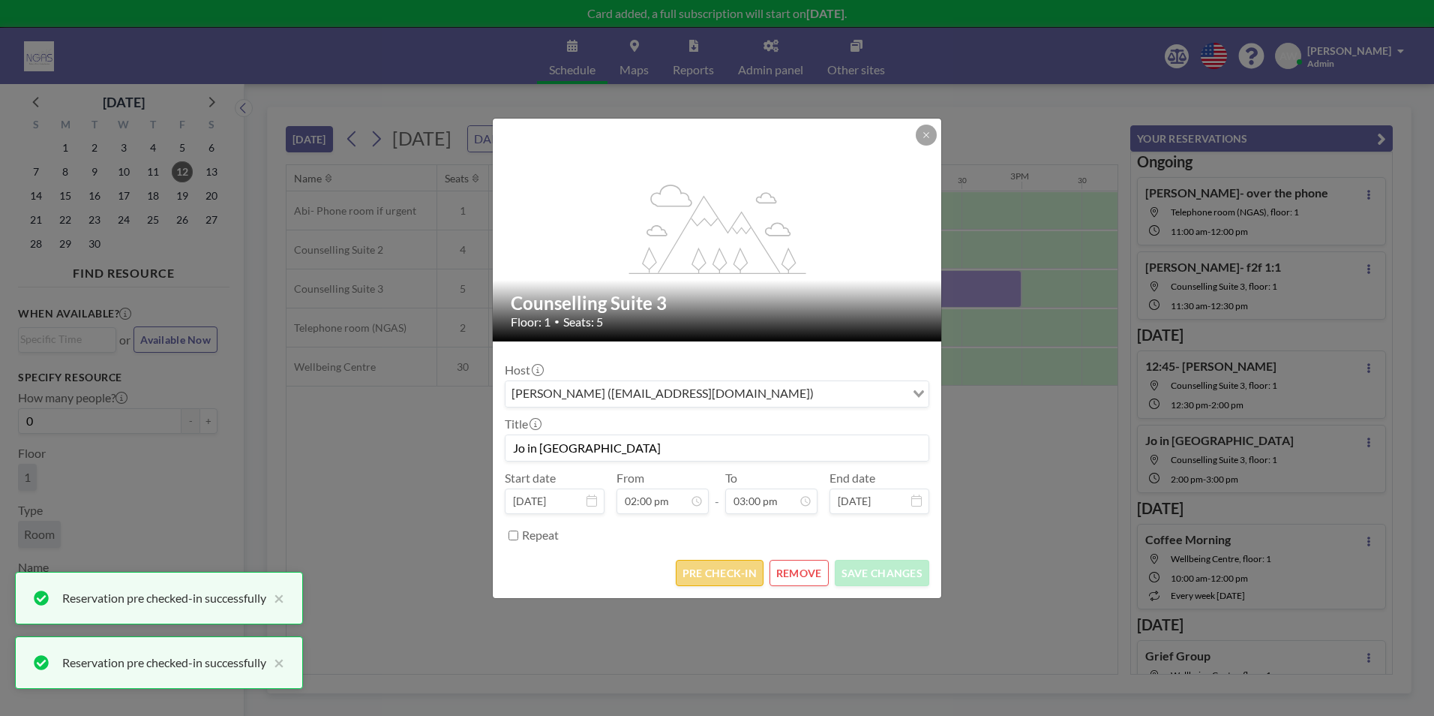
click at [724, 567] on button "PRE CHECK-IN" at bounding box center [720, 573] width 88 height 26
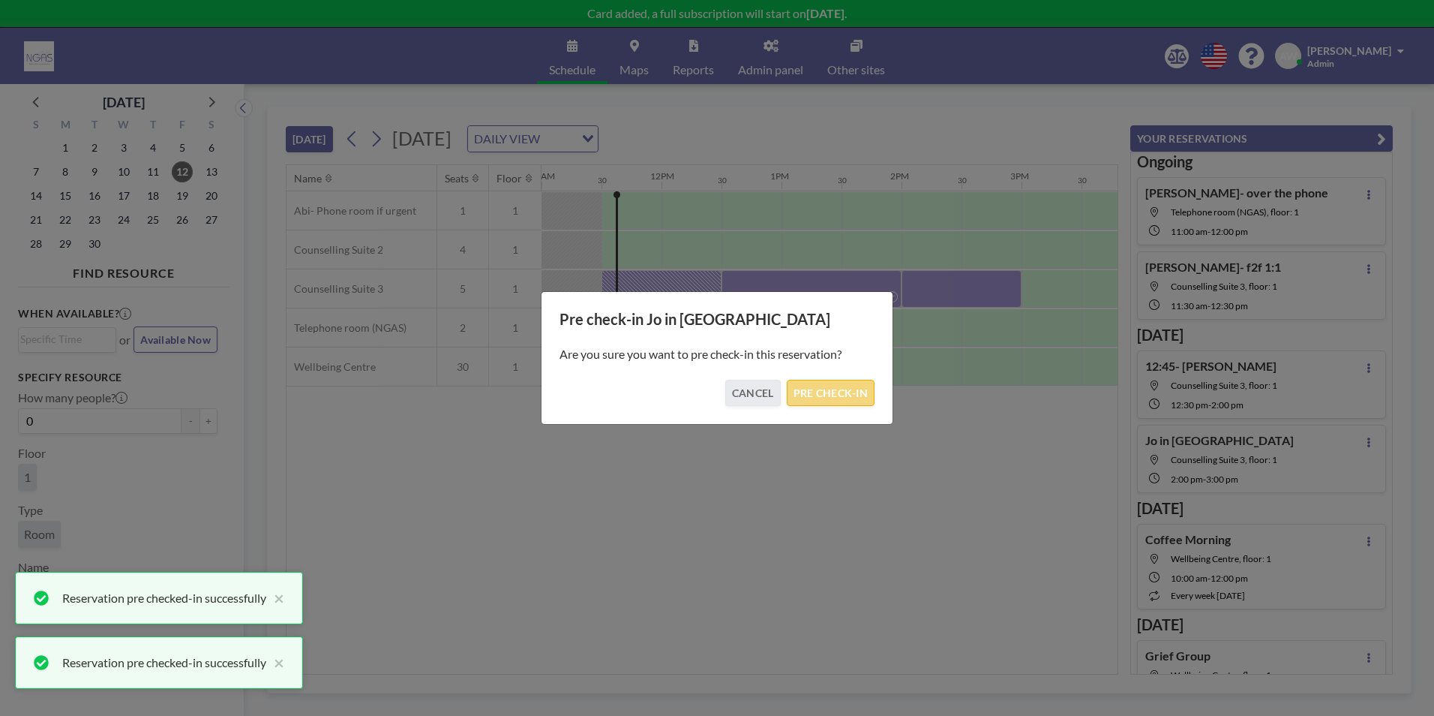
click at [846, 394] on button "PRE CHECK-IN" at bounding box center [831, 393] width 88 height 26
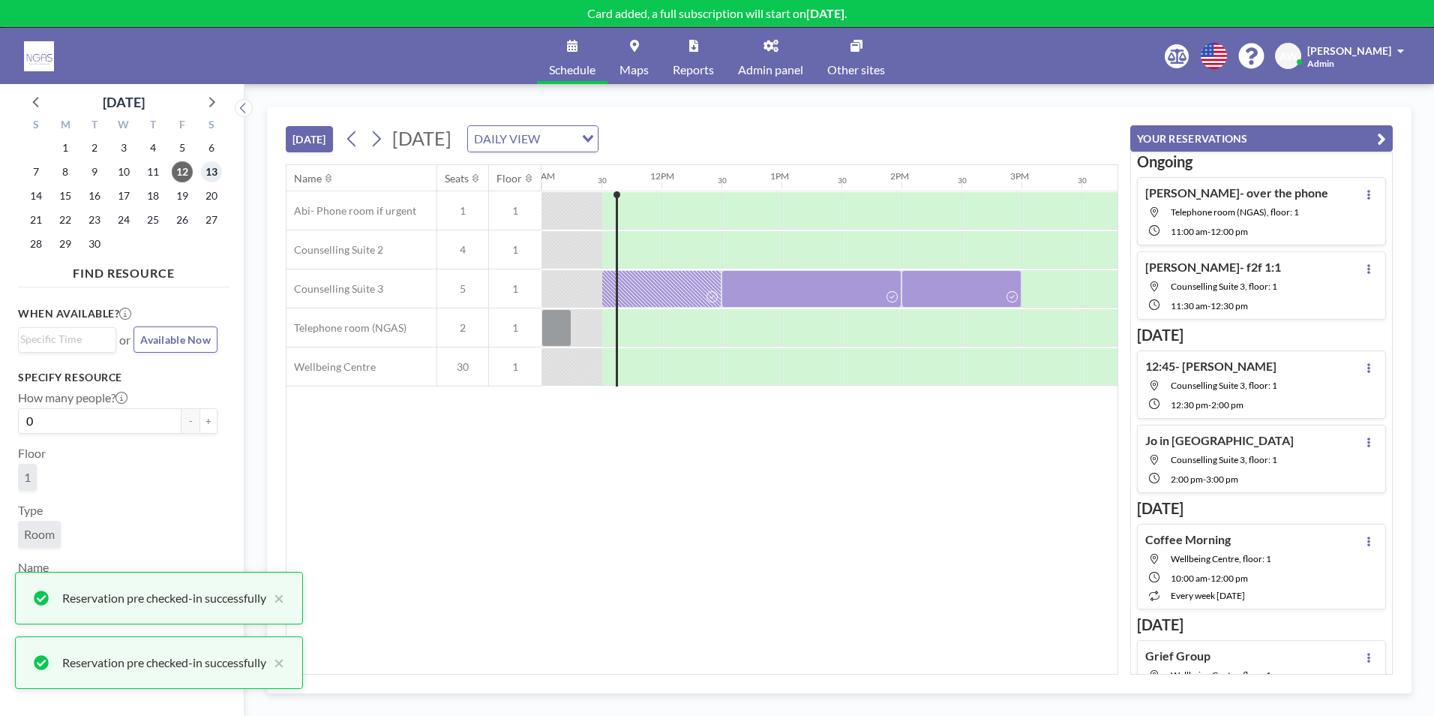
click at [209, 170] on span "13" at bounding box center [211, 171] width 21 height 21
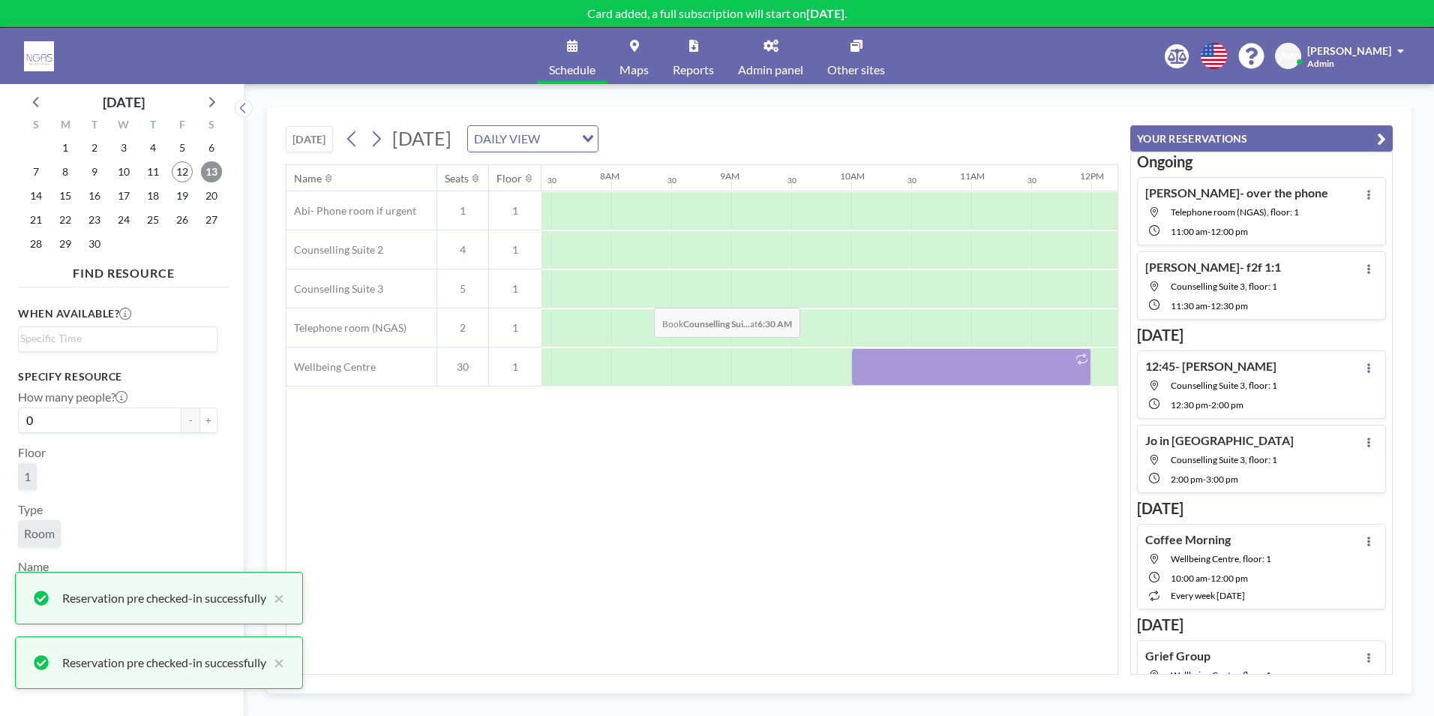
scroll to position [0, 900]
click at [950, 376] on div at bounding box center [962, 367] width 240 height 38
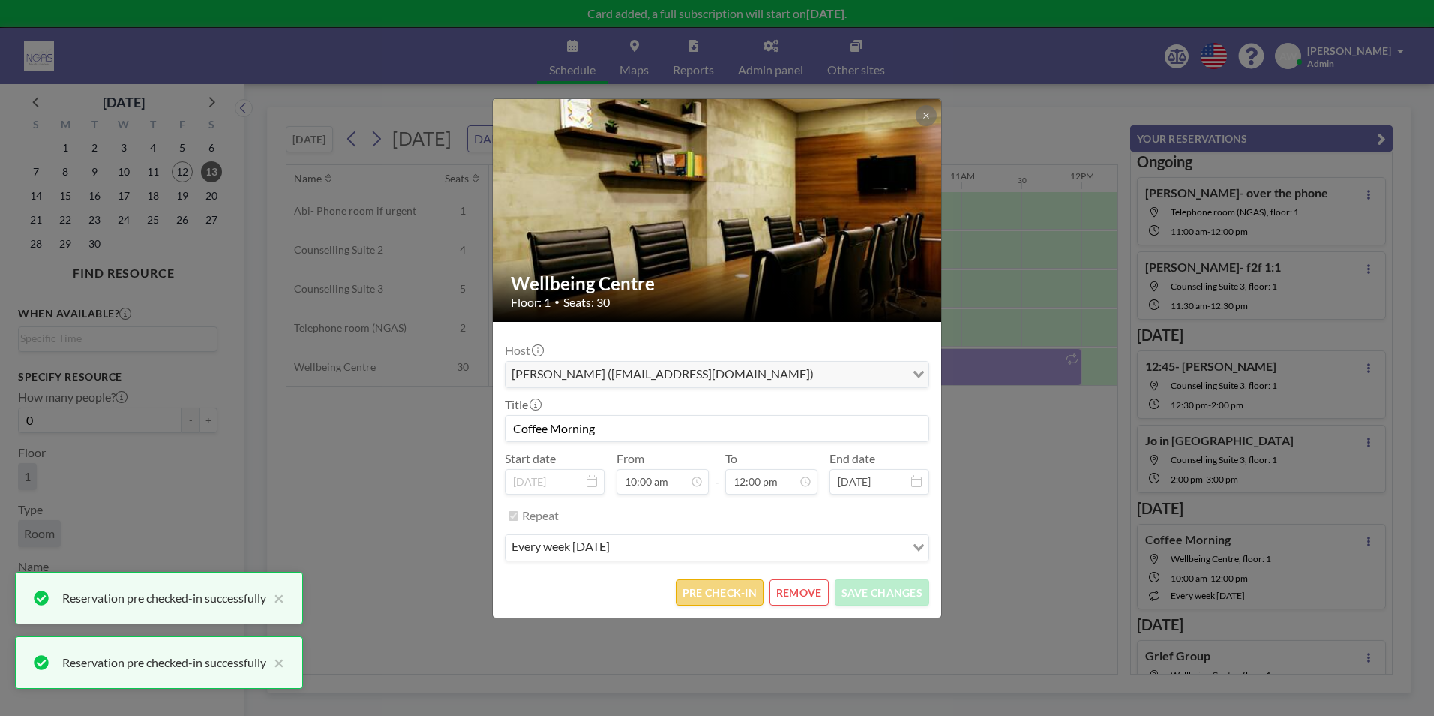
scroll to position [641, 0]
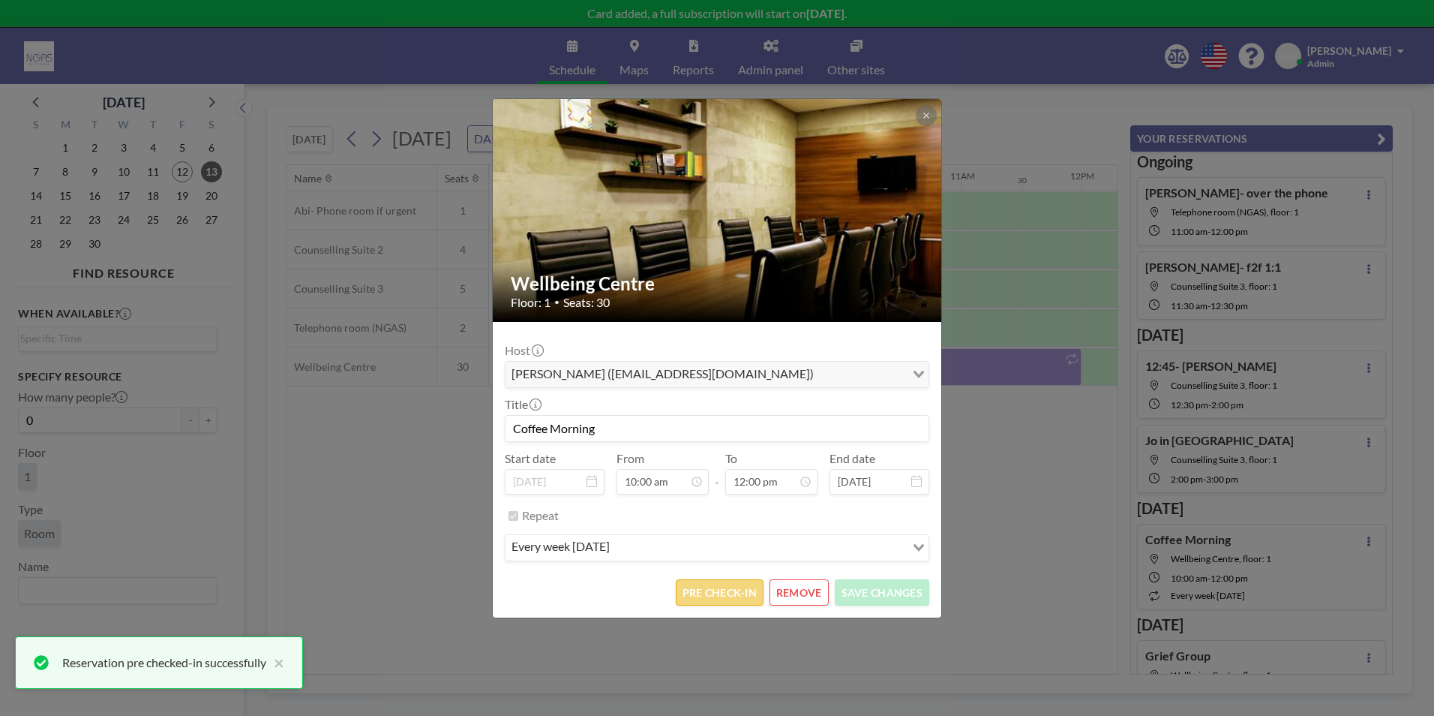
click at [721, 588] on button "PRE CHECK-IN" at bounding box center [720, 592] width 88 height 26
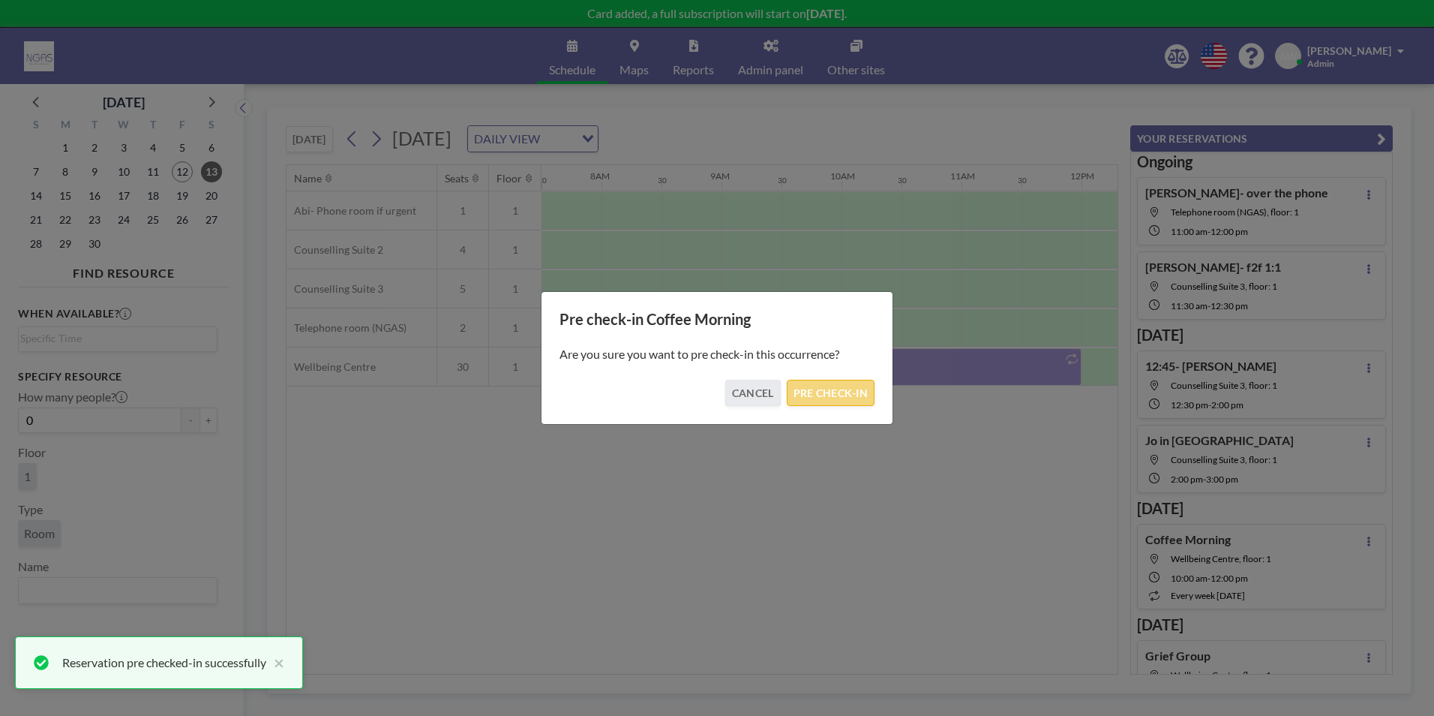
click at [831, 401] on button "PRE CHECK-IN" at bounding box center [831, 393] width 88 height 26
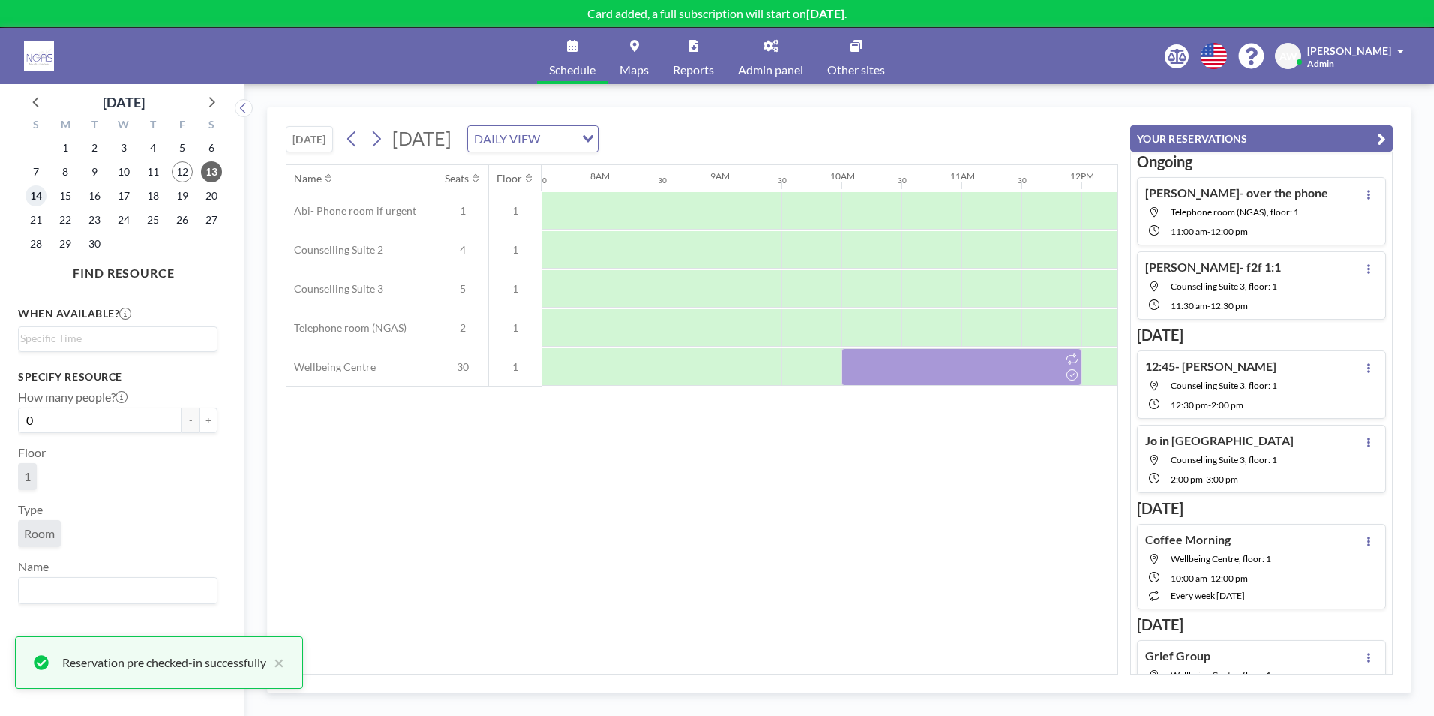
click at [34, 196] on span "14" at bounding box center [36, 195] width 21 height 21
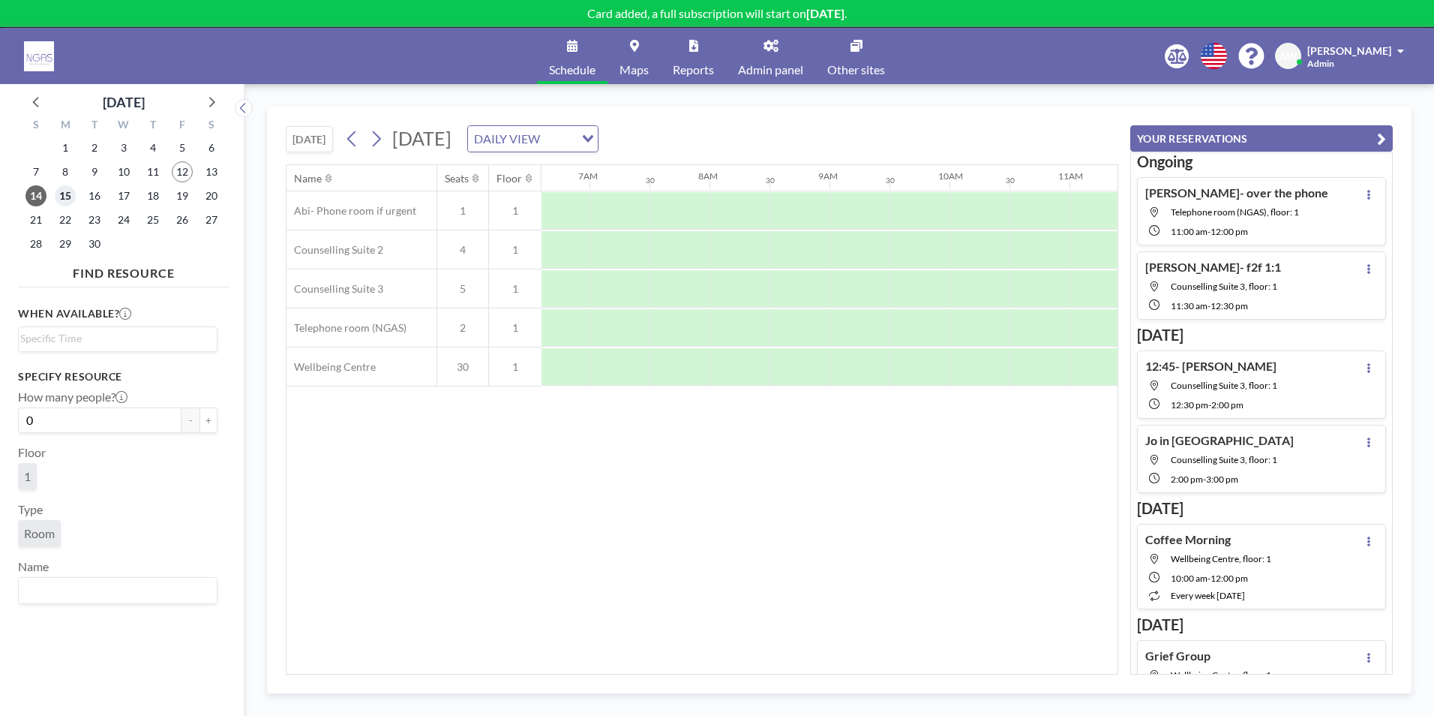
click at [66, 191] on span "15" at bounding box center [65, 195] width 21 height 21
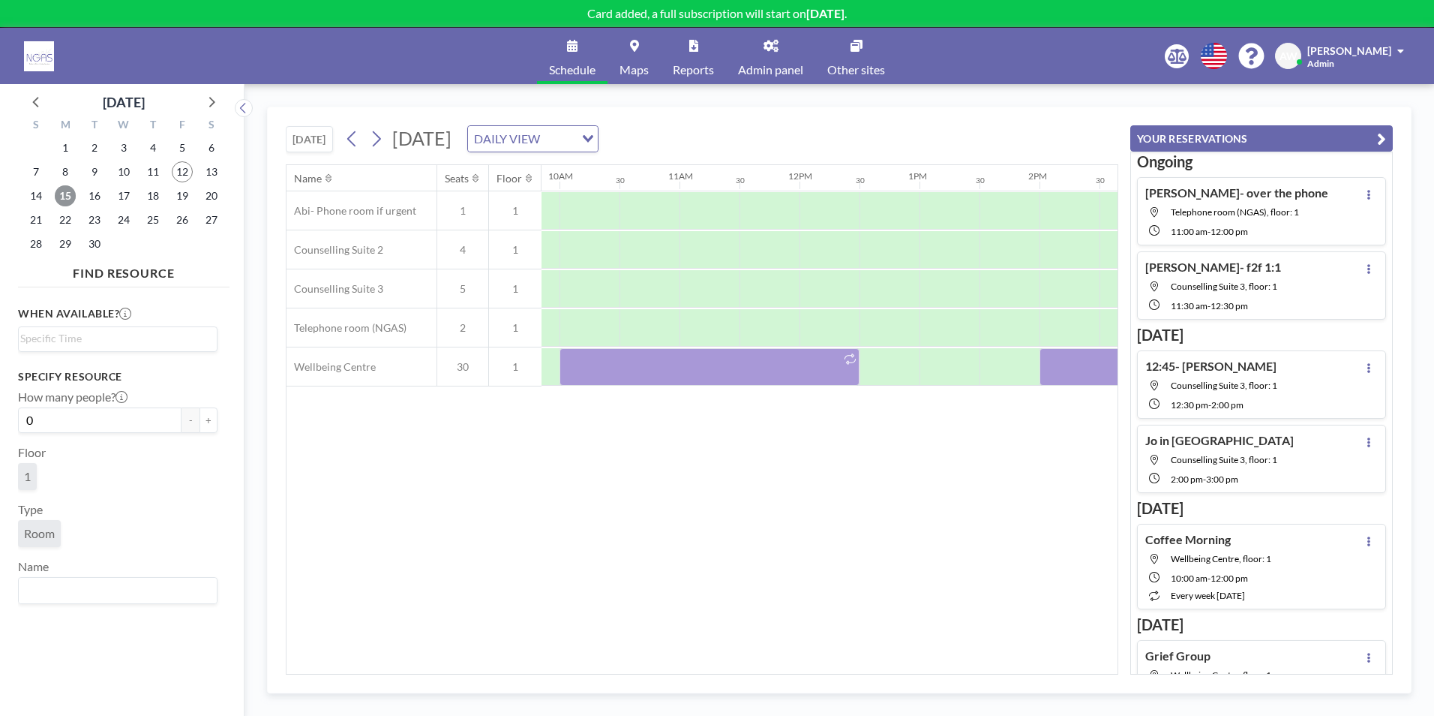
scroll to position [0, 1380]
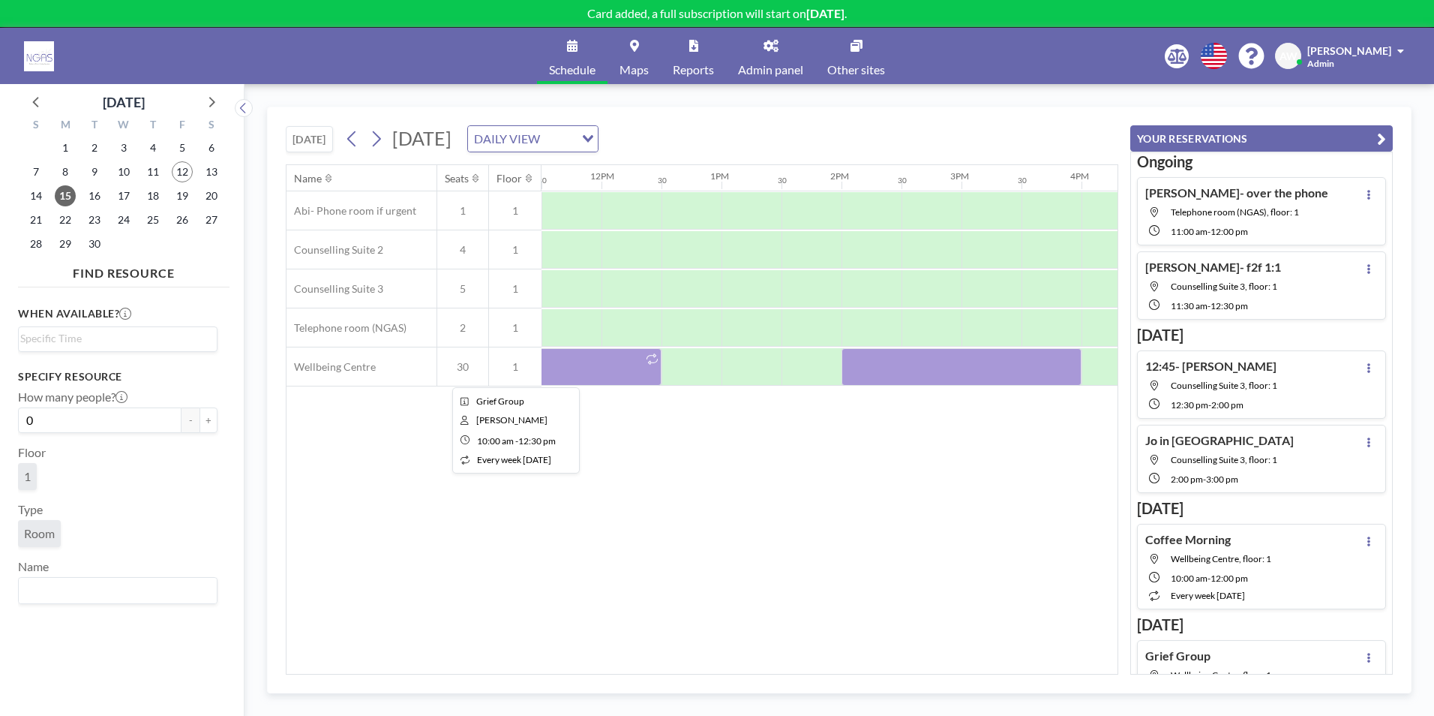
click at [628, 381] on div at bounding box center [512, 367] width 300 height 38
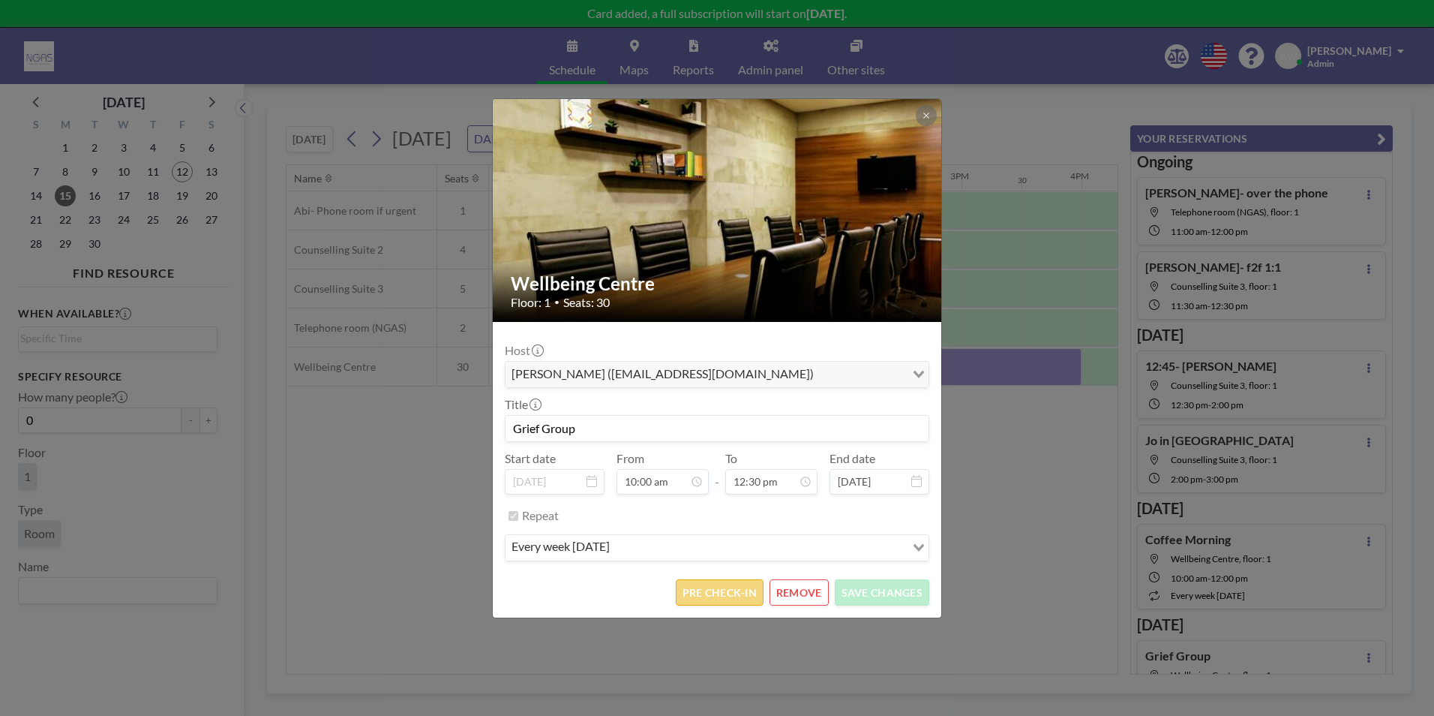
click at [715, 596] on button "PRE CHECK-IN" at bounding box center [720, 592] width 88 height 26
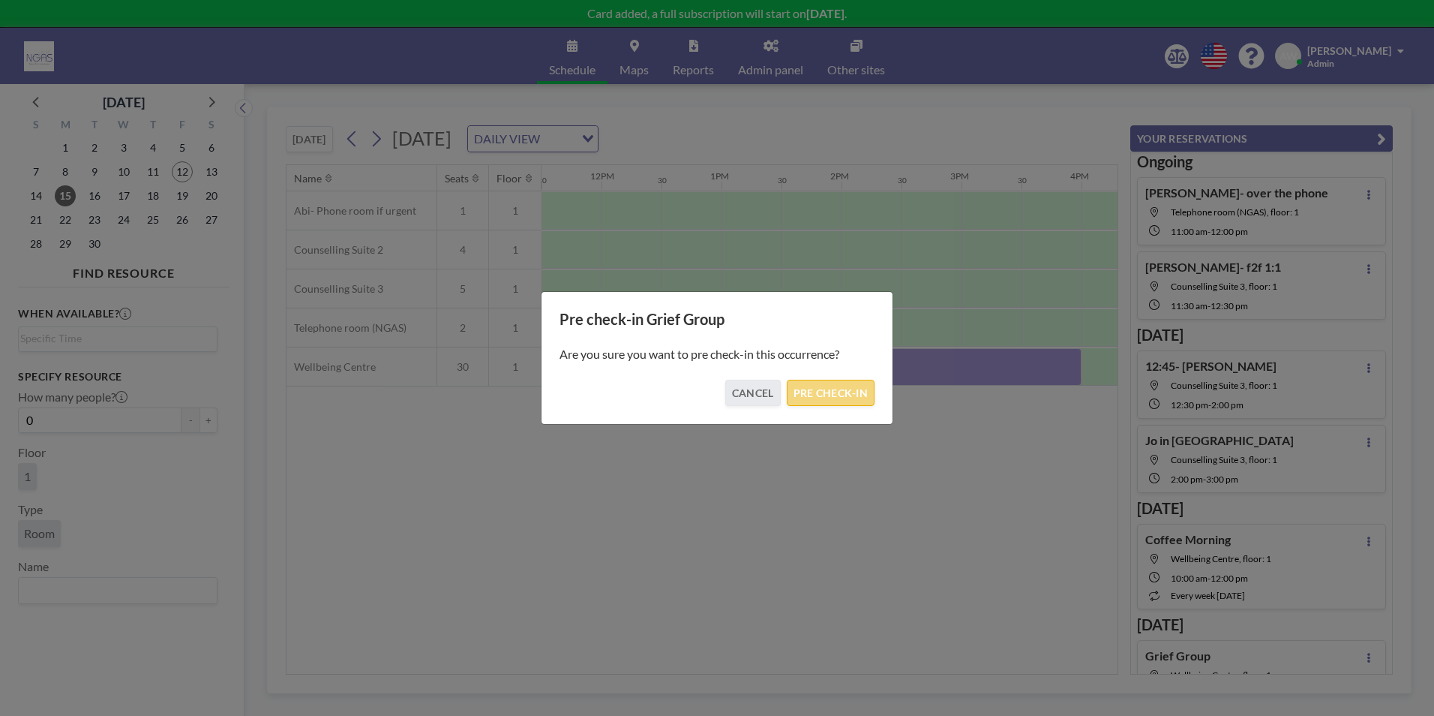
click at [858, 380] on button "PRE CHECK-IN" at bounding box center [831, 393] width 88 height 26
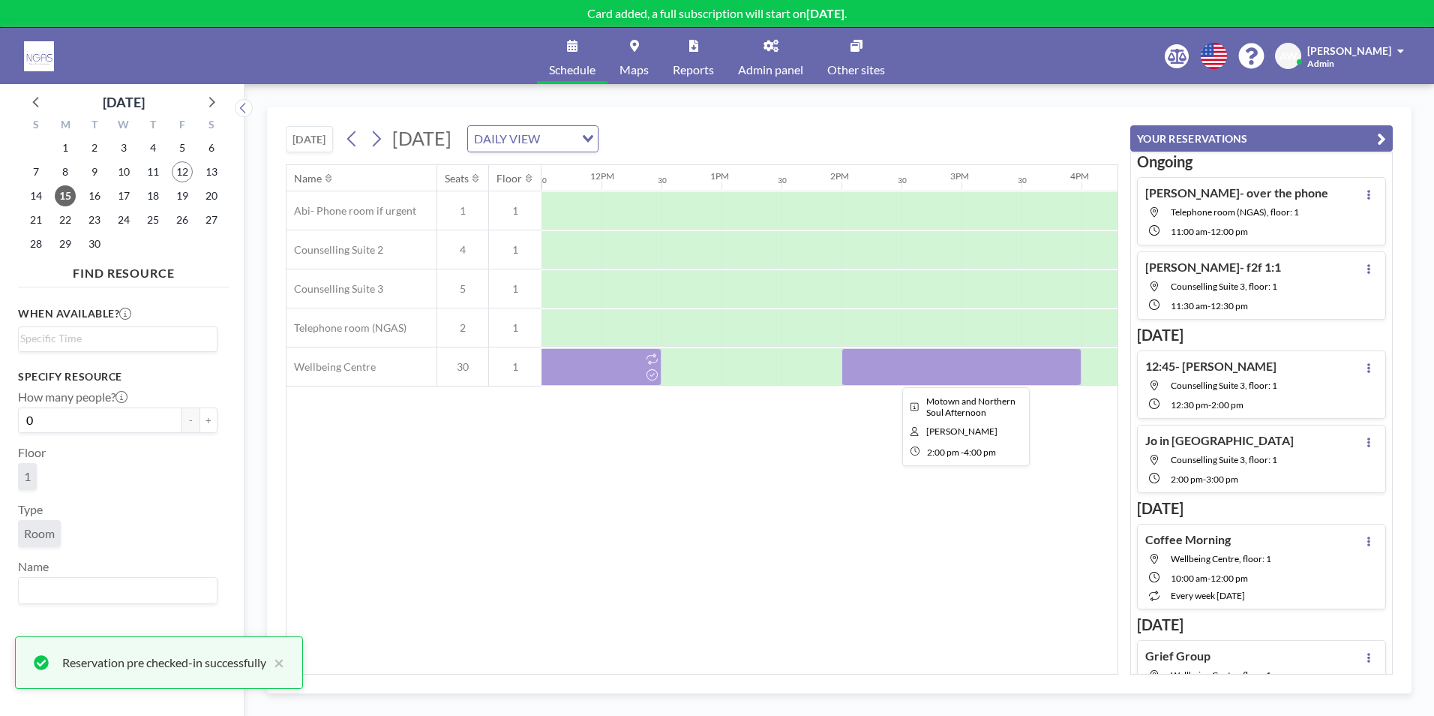
click at [889, 376] on div at bounding box center [962, 367] width 240 height 38
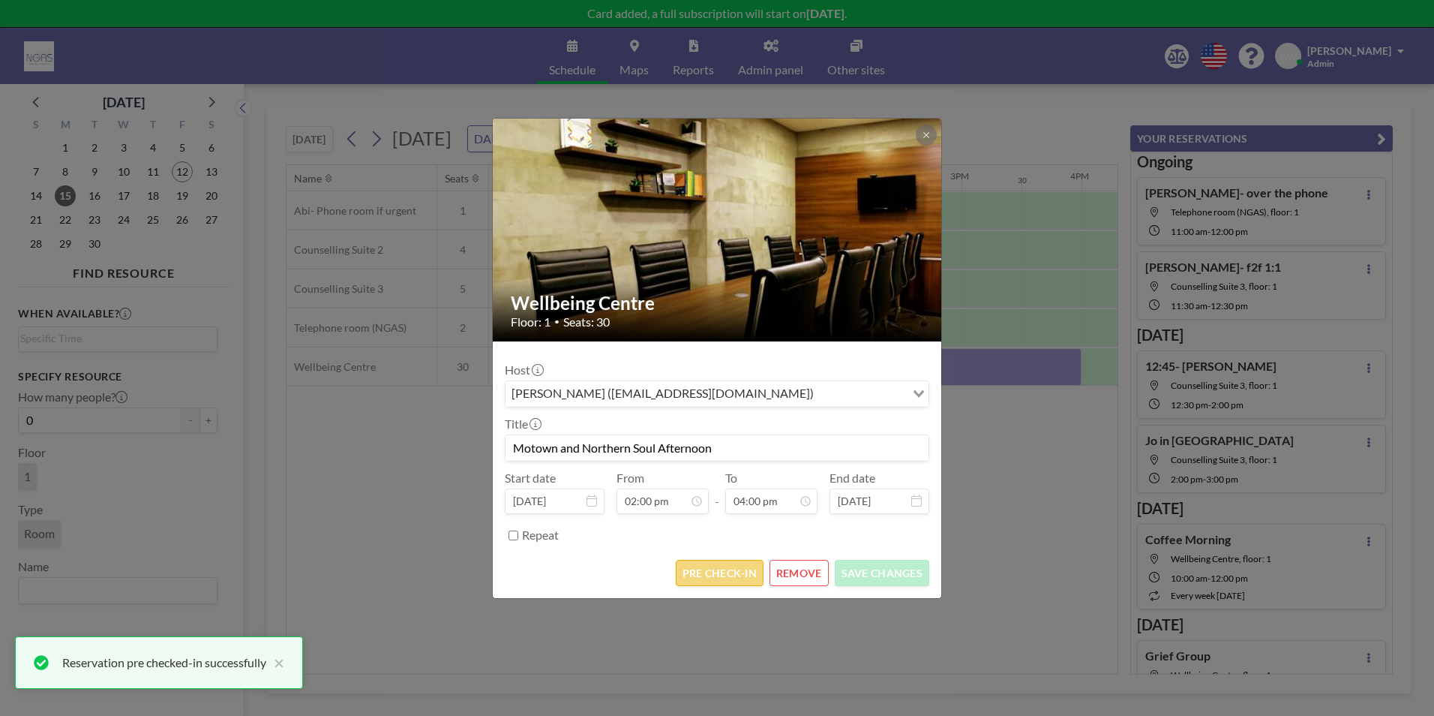
click at [725, 579] on button "PRE CHECK-IN" at bounding box center [720, 573] width 88 height 26
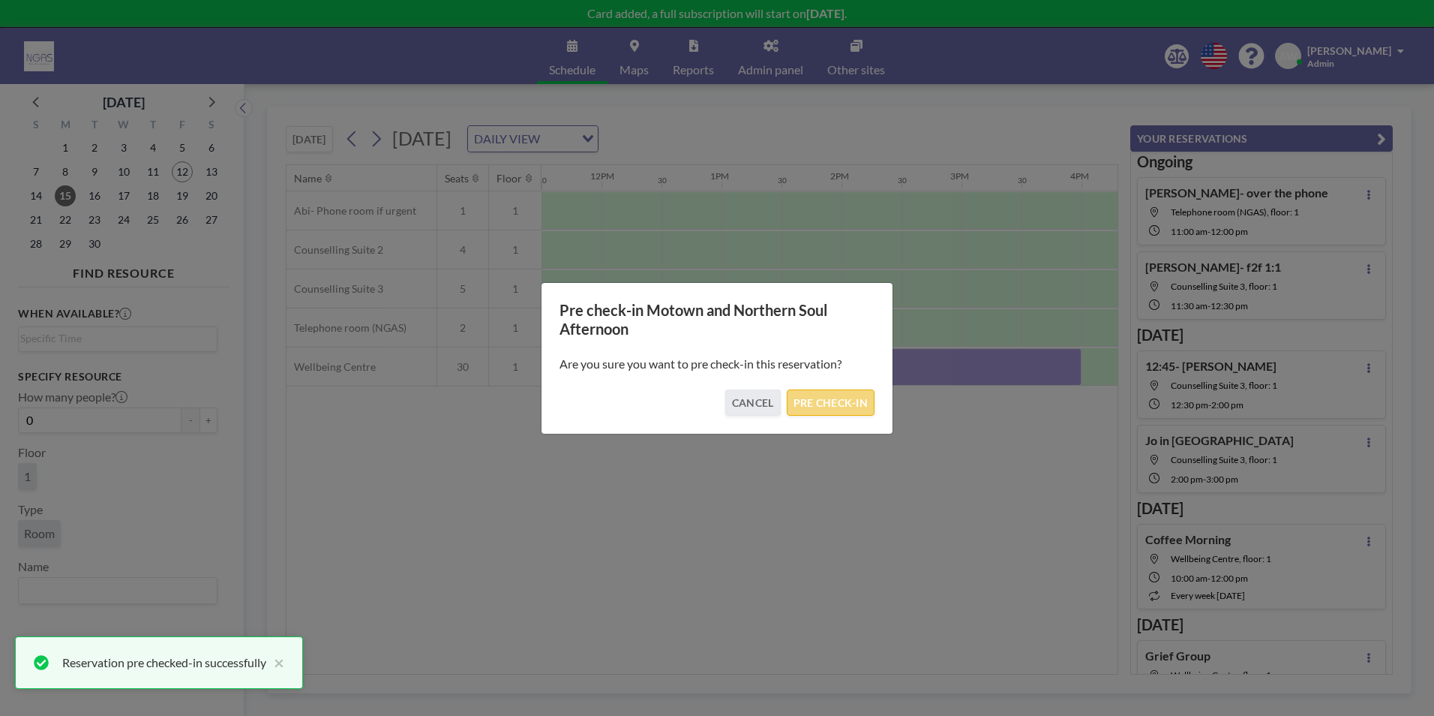
click at [839, 405] on button "PRE CHECK-IN" at bounding box center [831, 402] width 88 height 26
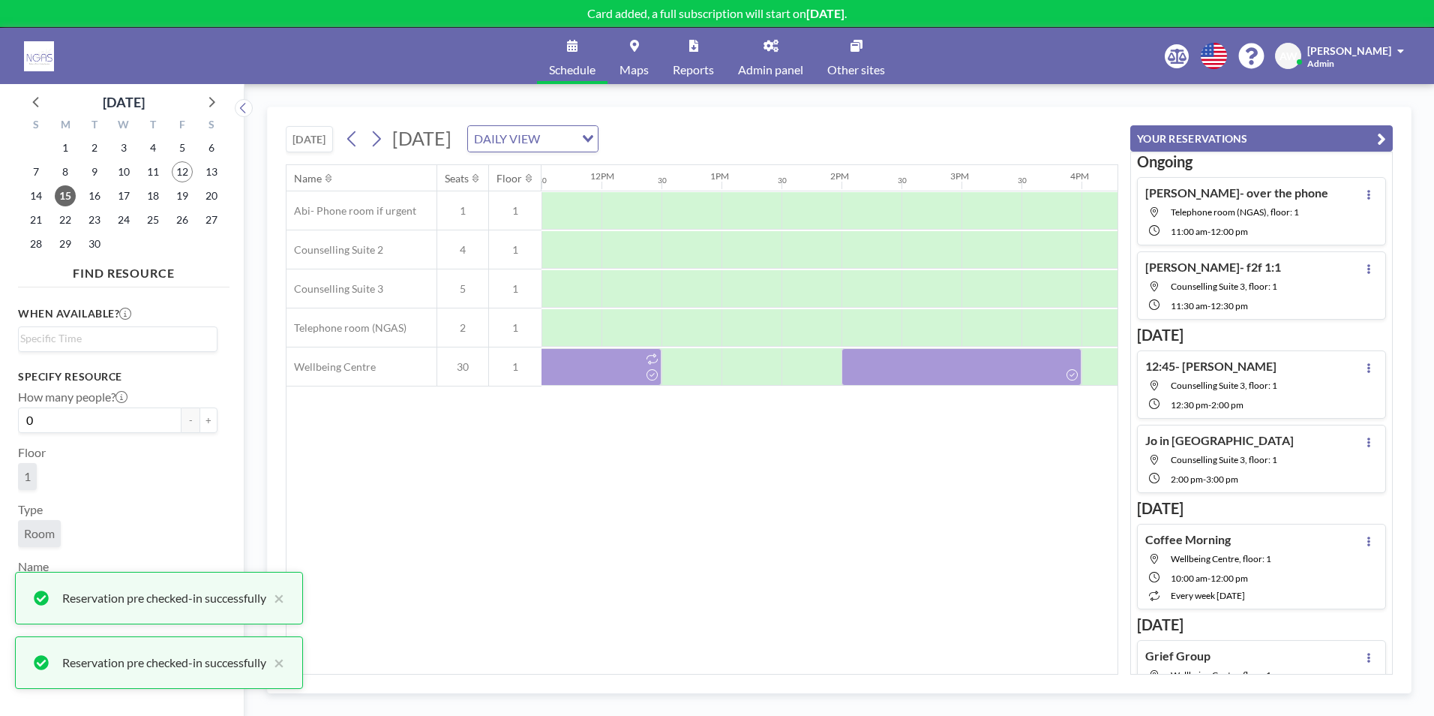
click at [804, 665] on div "Name Seats Floor 12AM 30 1AM 30 2AM 30 3AM 30 4AM 30 5AM 30 6AM 30 7AM 30 8AM 3…" at bounding box center [702, 419] width 831 height 509
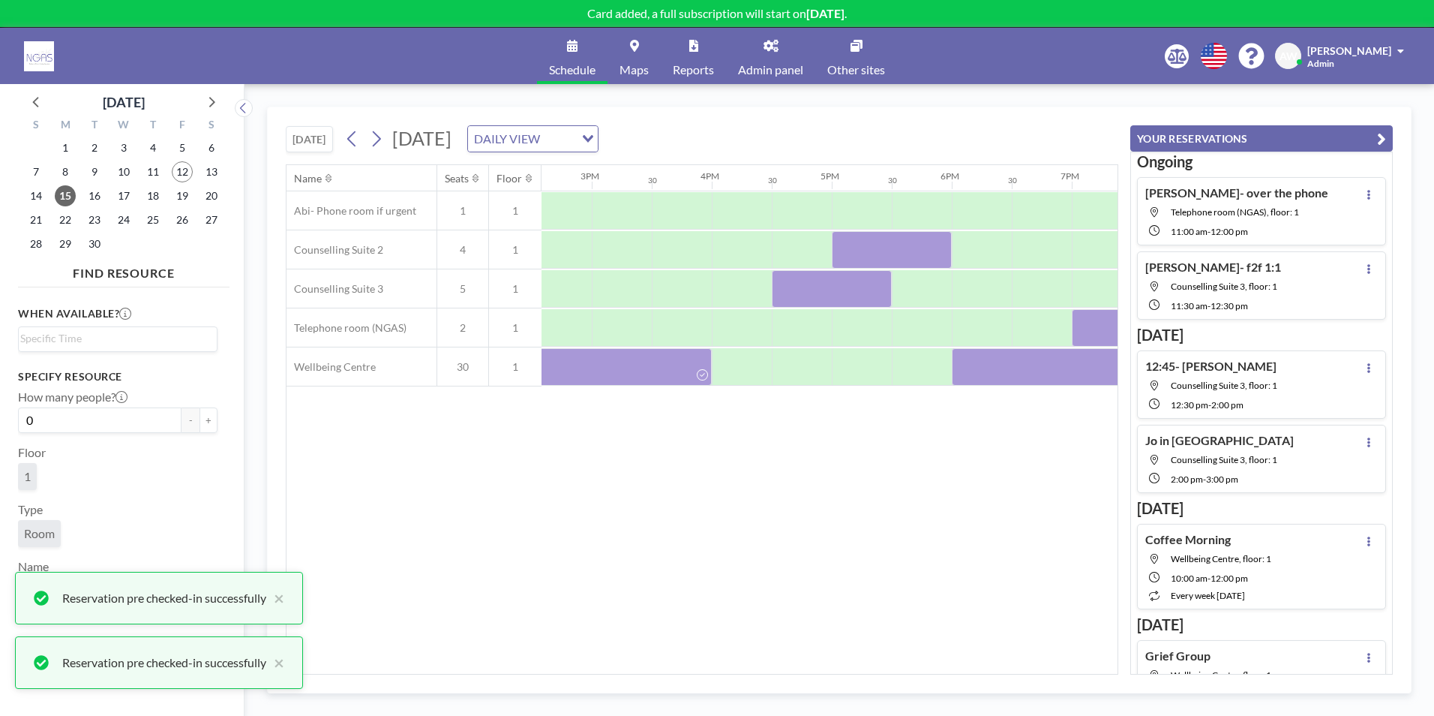
scroll to position [0, 1753]
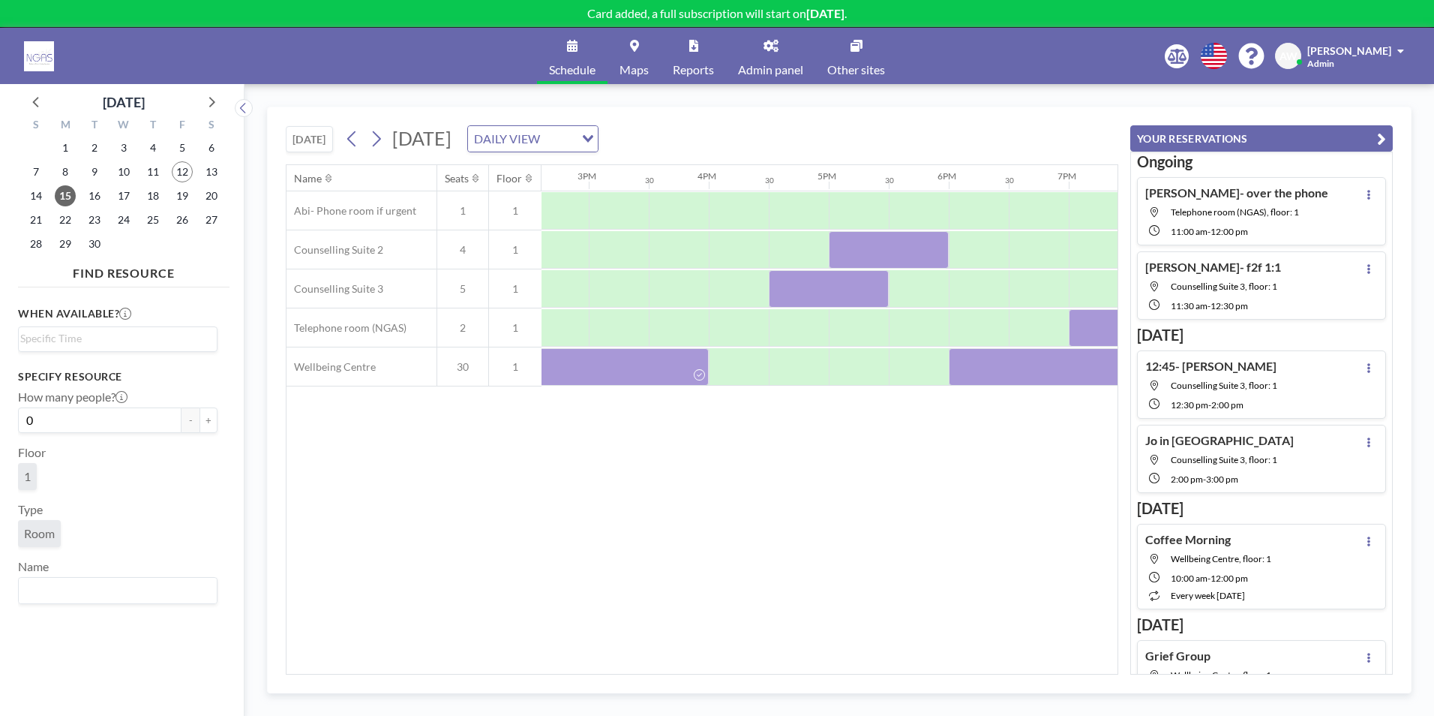
click at [967, 563] on div "Name Seats Floor 12AM 30 1AM 30 2AM 30 3AM 30 4AM 30 5AM 30 6AM 30 7AM 30 8AM 3…" at bounding box center [702, 419] width 831 height 509
click at [182, 168] on span "12" at bounding box center [182, 171] width 21 height 21
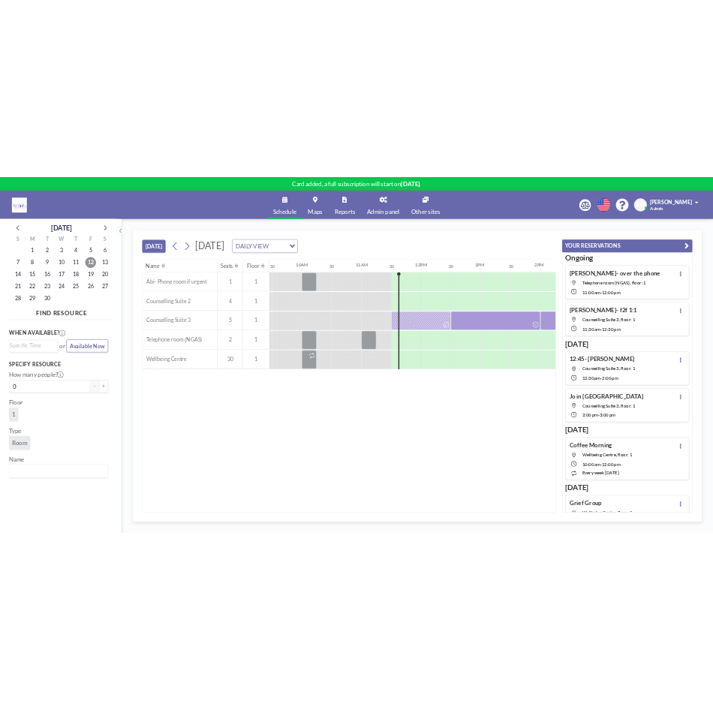
scroll to position [0, 1320]
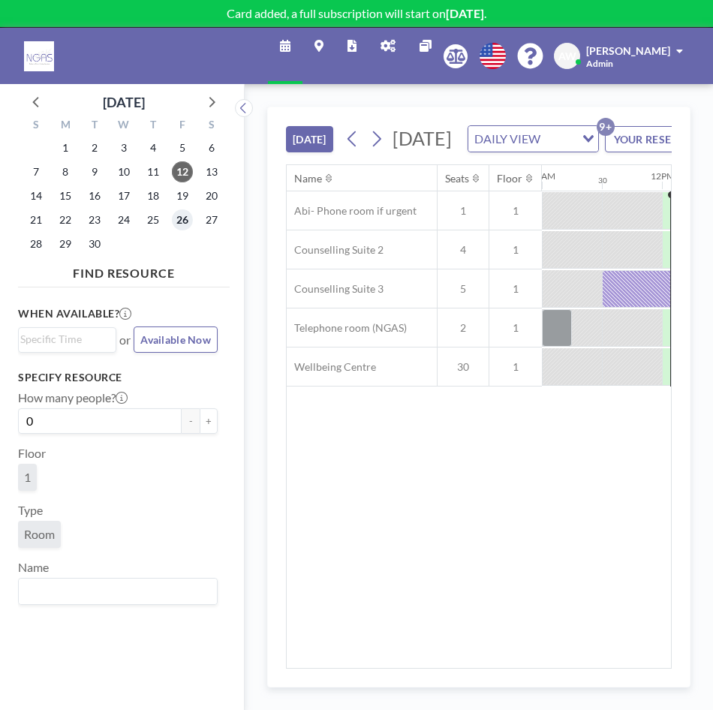
click at [191, 217] on span "26" at bounding box center [182, 219] width 21 height 21
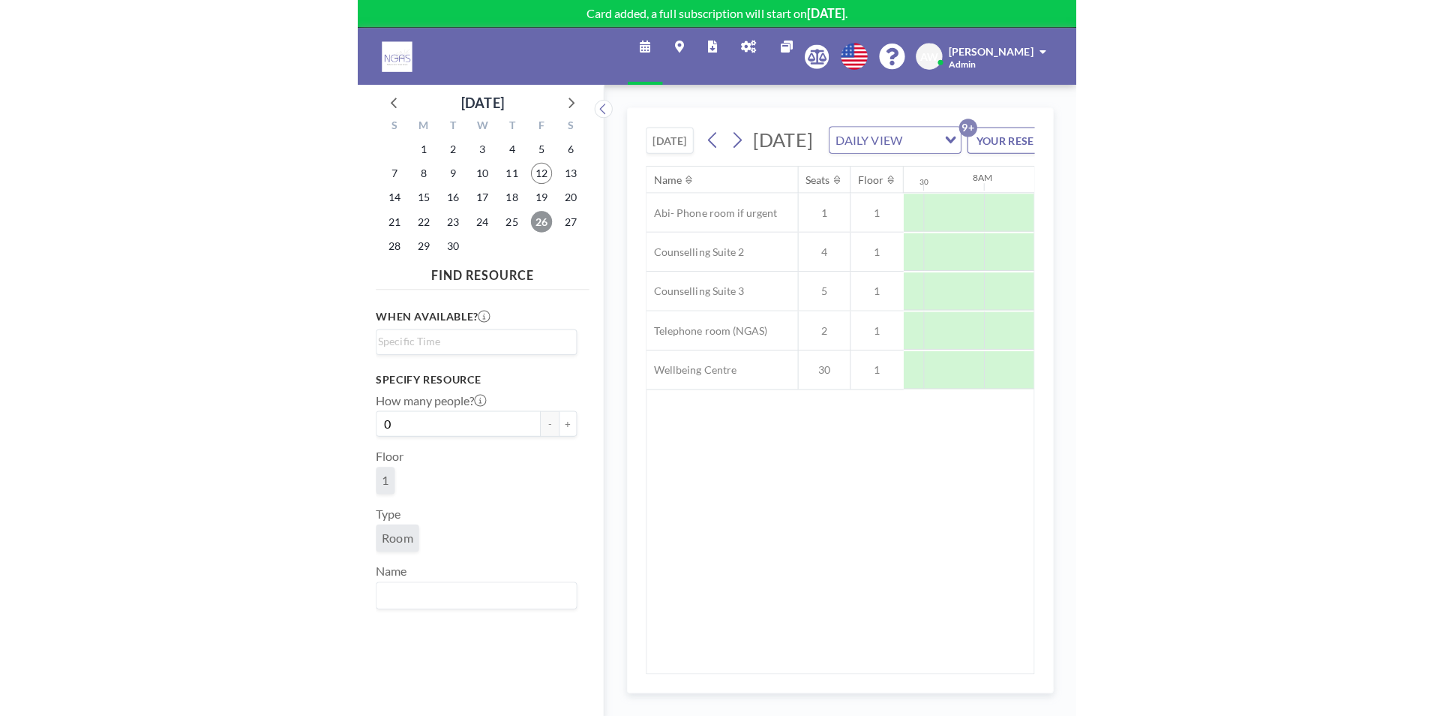
scroll to position [0, 900]
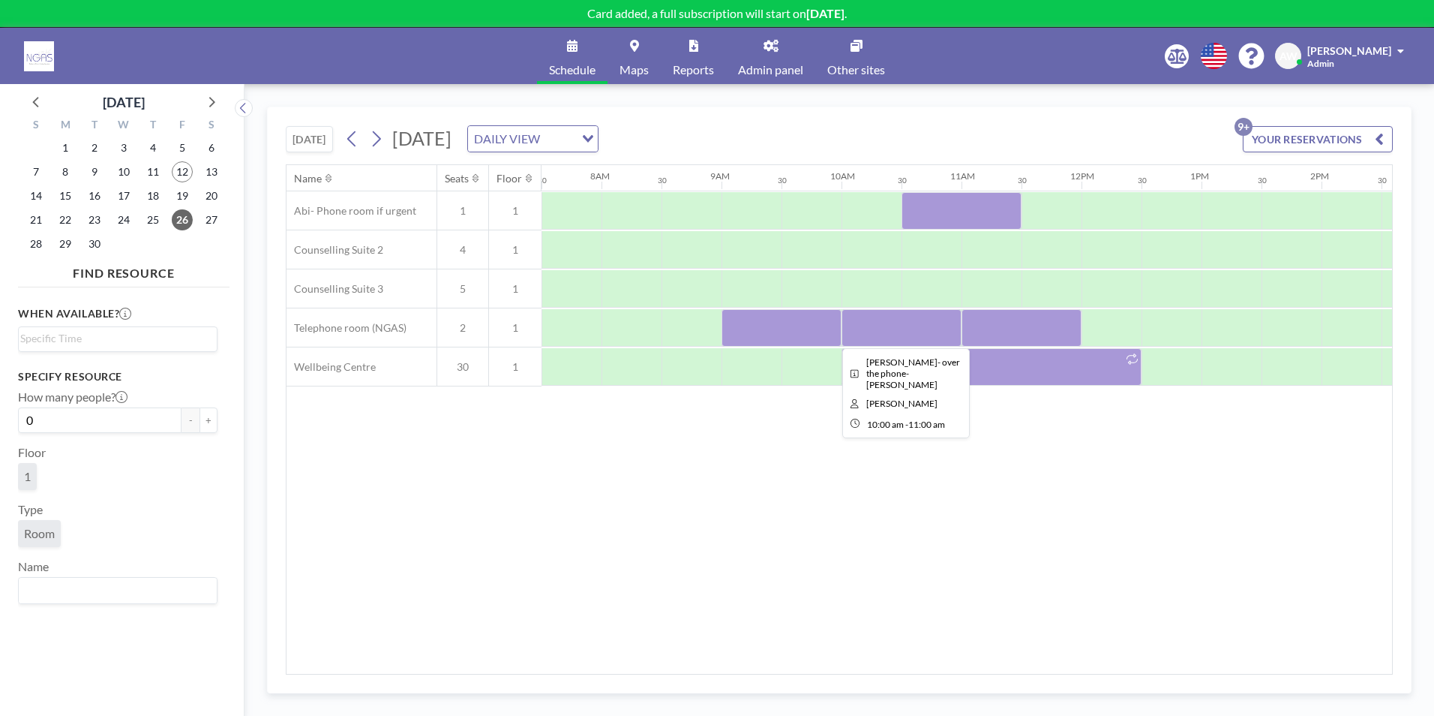
click at [886, 329] on div at bounding box center [902, 328] width 120 height 38
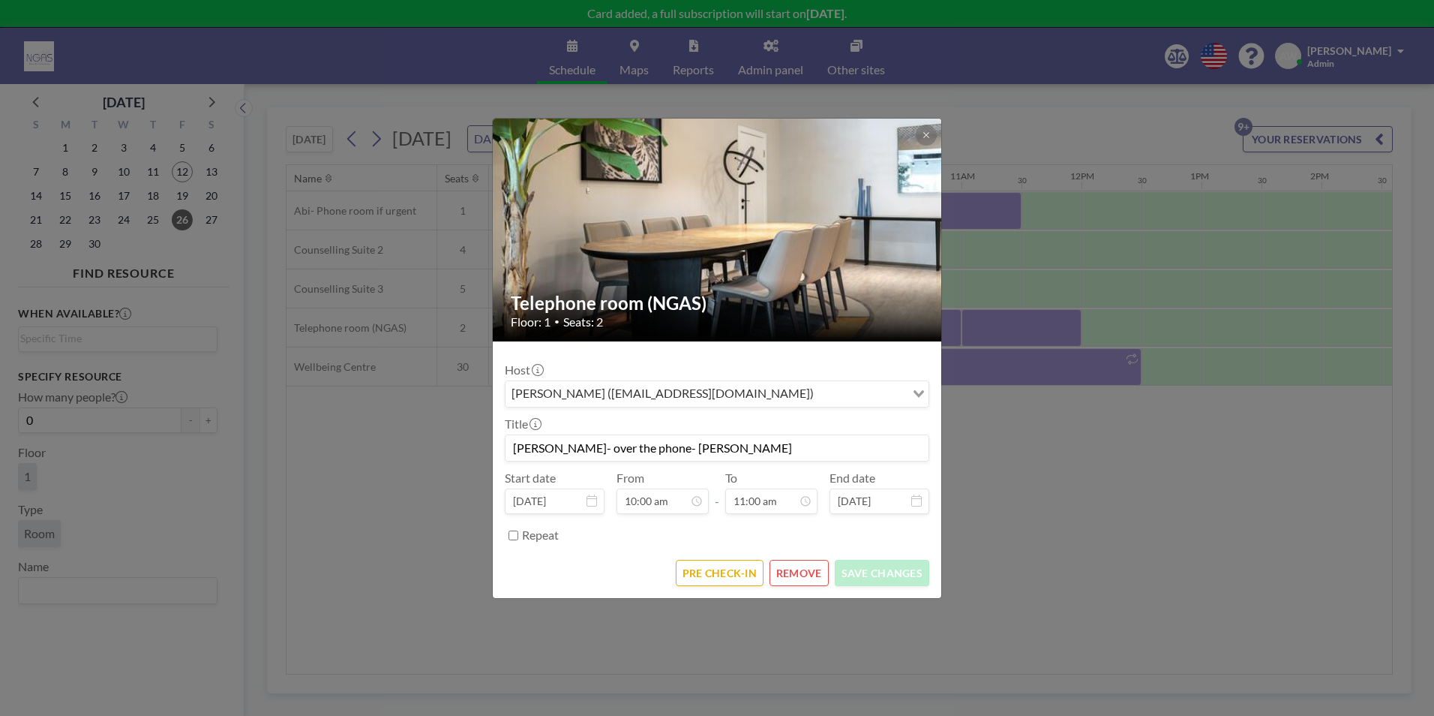
click at [809, 575] on button "REMOVE" at bounding box center [799, 573] width 59 height 26
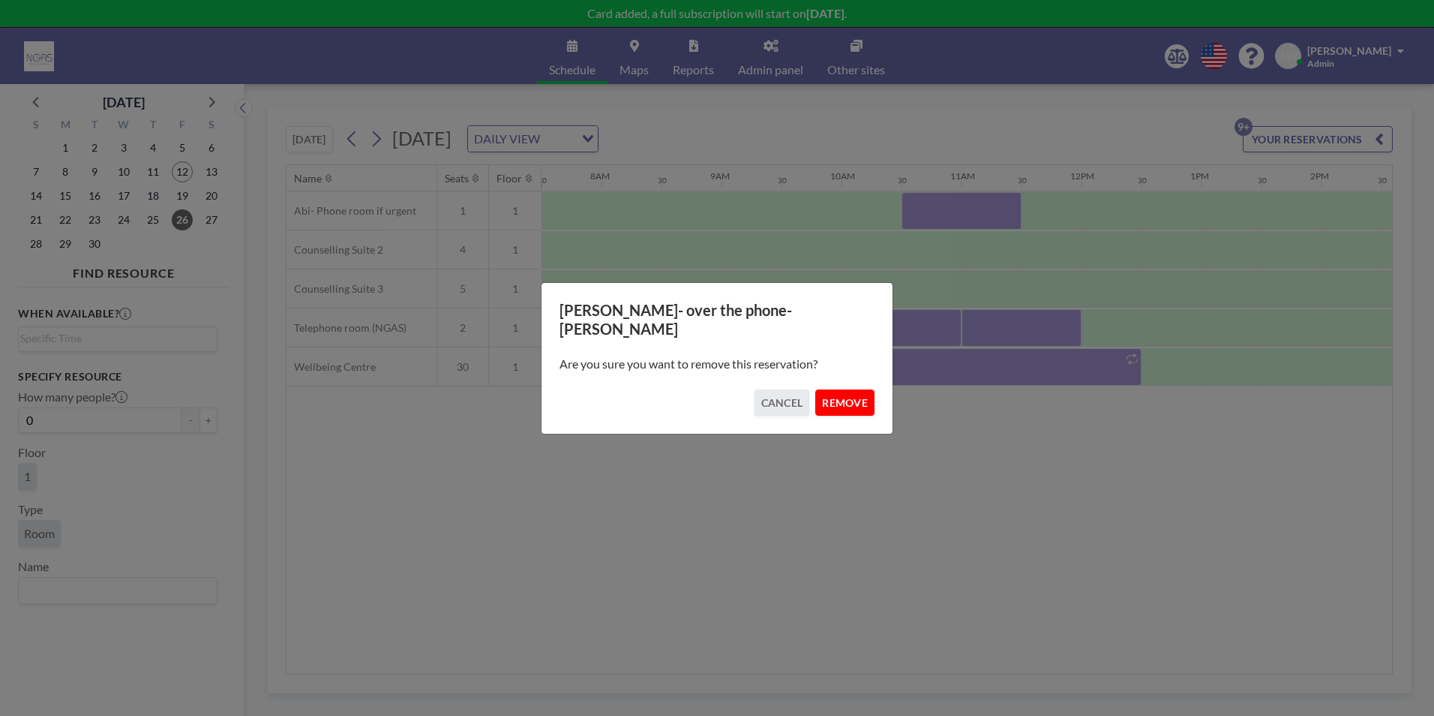
click at [851, 389] on button "REMOVE" at bounding box center [844, 402] width 59 height 26
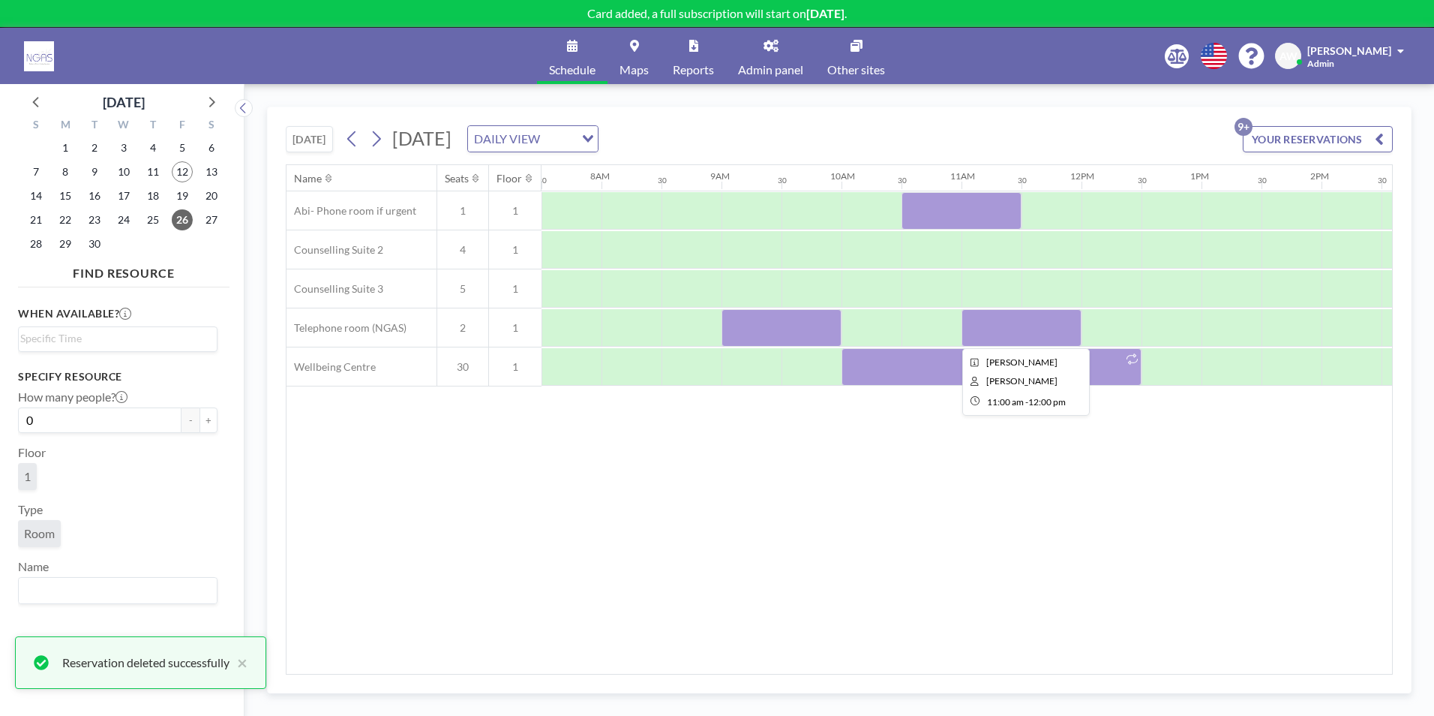
click at [1017, 334] on div at bounding box center [1022, 328] width 120 height 38
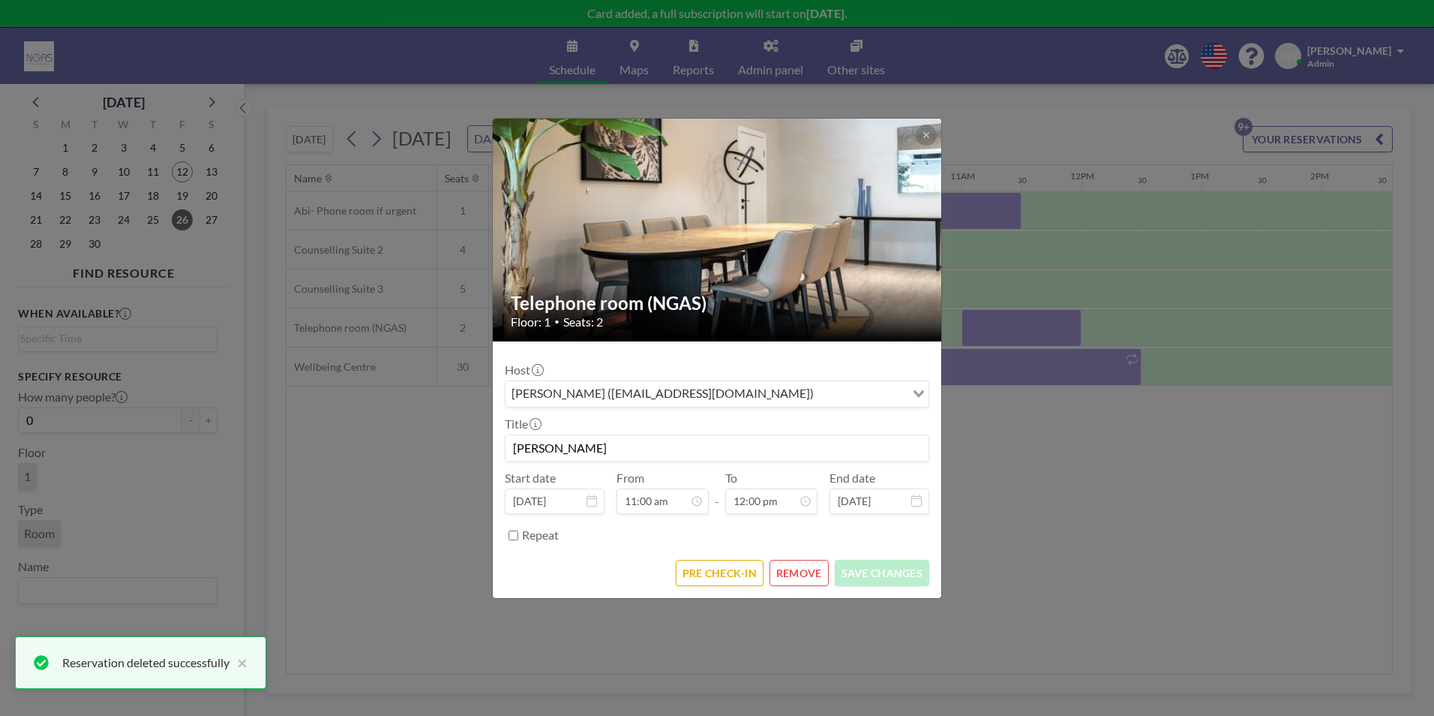
click at [815, 578] on button "REMOVE" at bounding box center [799, 573] width 59 height 26
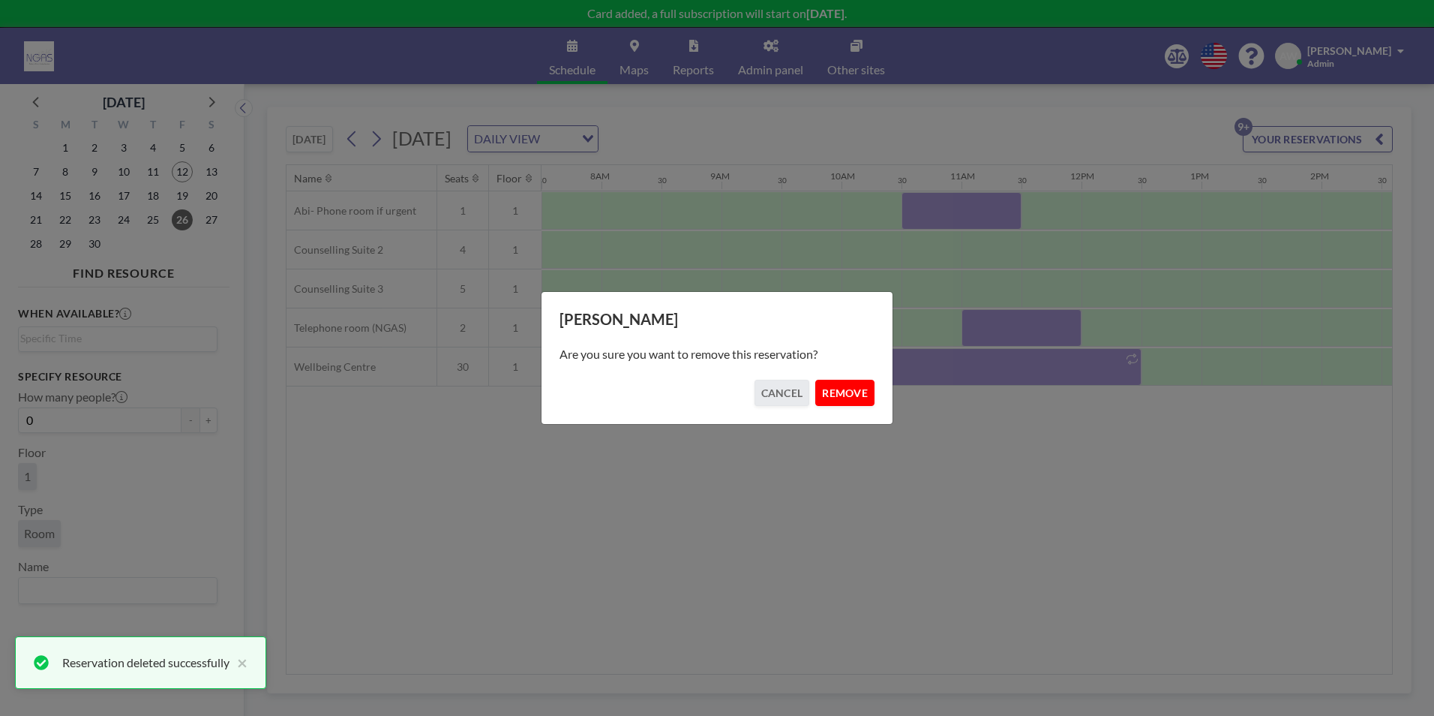
click at [830, 386] on button "REMOVE" at bounding box center [844, 393] width 59 height 26
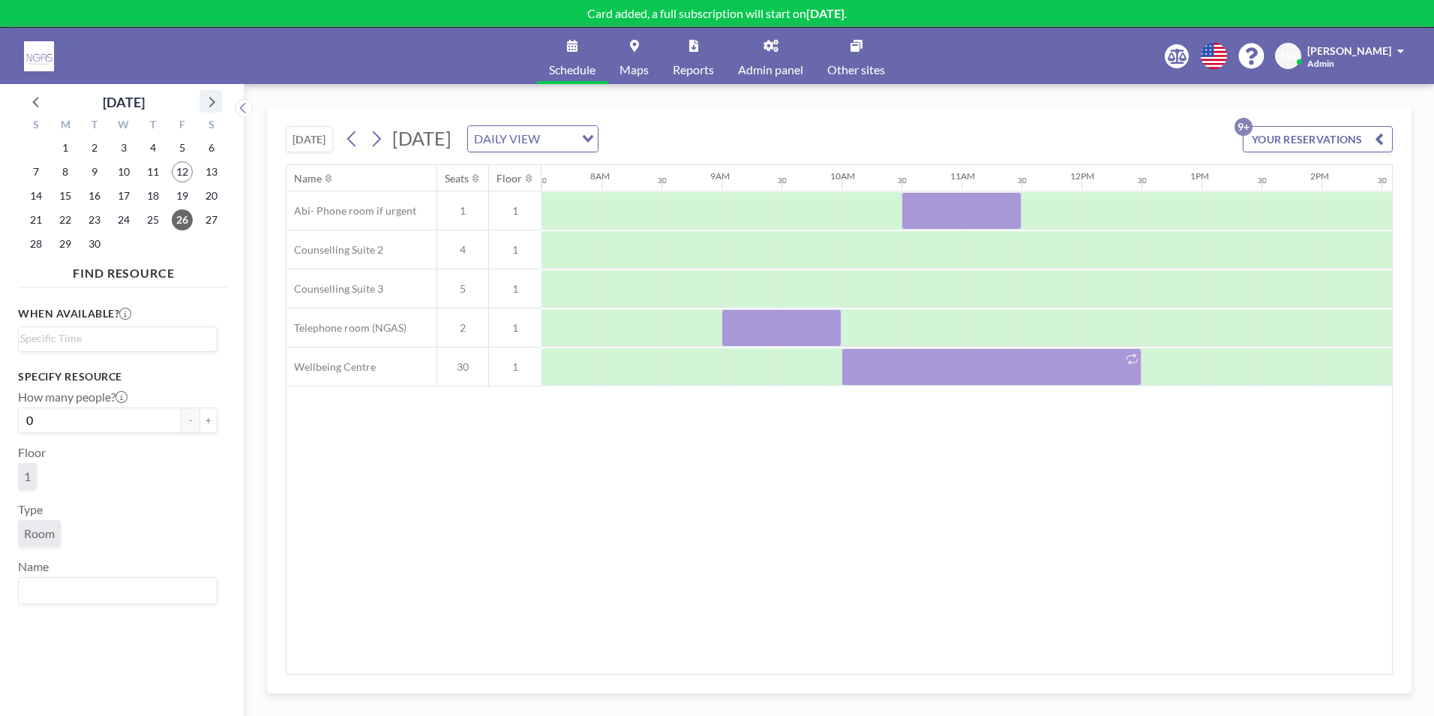
click at [212, 99] on icon at bounding box center [211, 102] width 20 height 20
click at [41, 104] on icon at bounding box center [37, 102] width 20 height 20
click at [886, 345] on div at bounding box center [872, 328] width 60 height 38
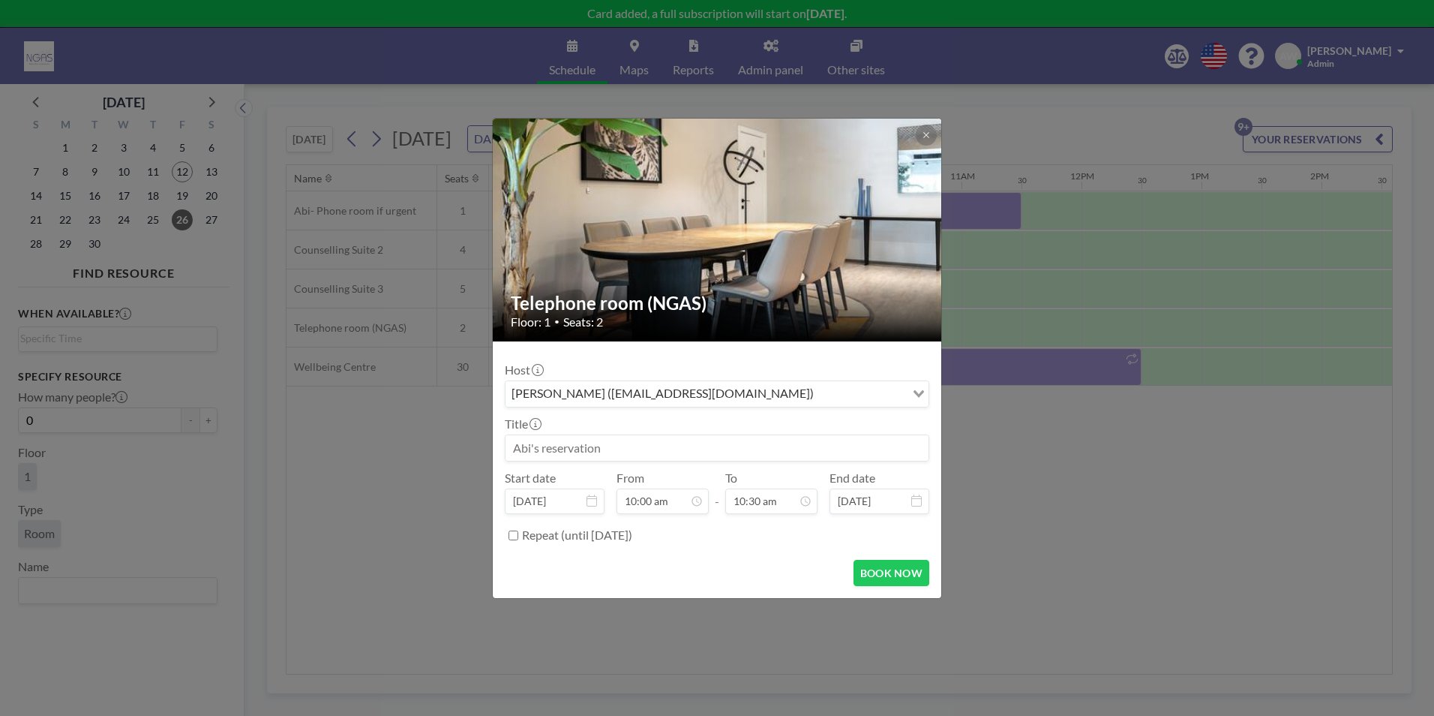
click at [655, 439] on input at bounding box center [717, 448] width 423 height 26
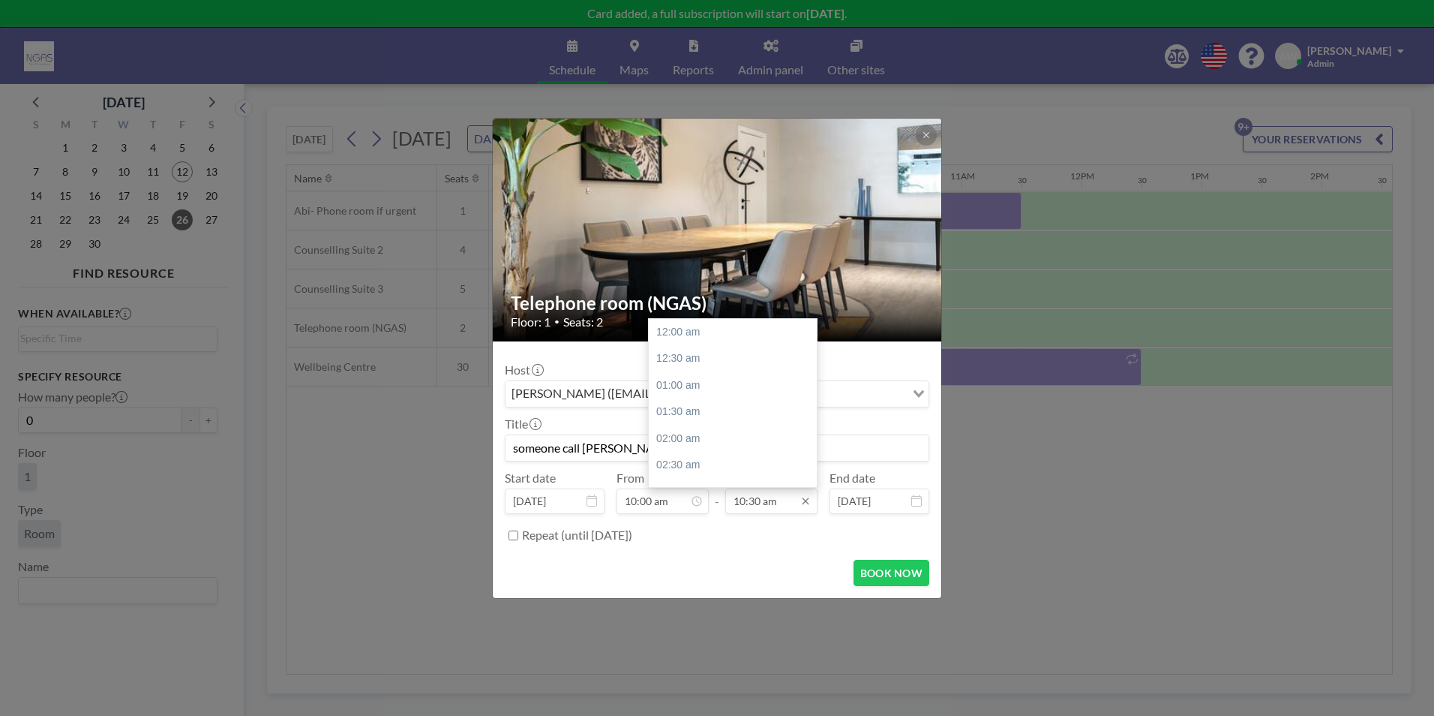
type input "someone call [PERSON_NAME]"
click at [806, 510] on input "10:30 am" at bounding box center [771, 501] width 92 height 26
click at [732, 365] on div "11:00 am" at bounding box center [737, 359] width 176 height 27
type input "11:00 am"
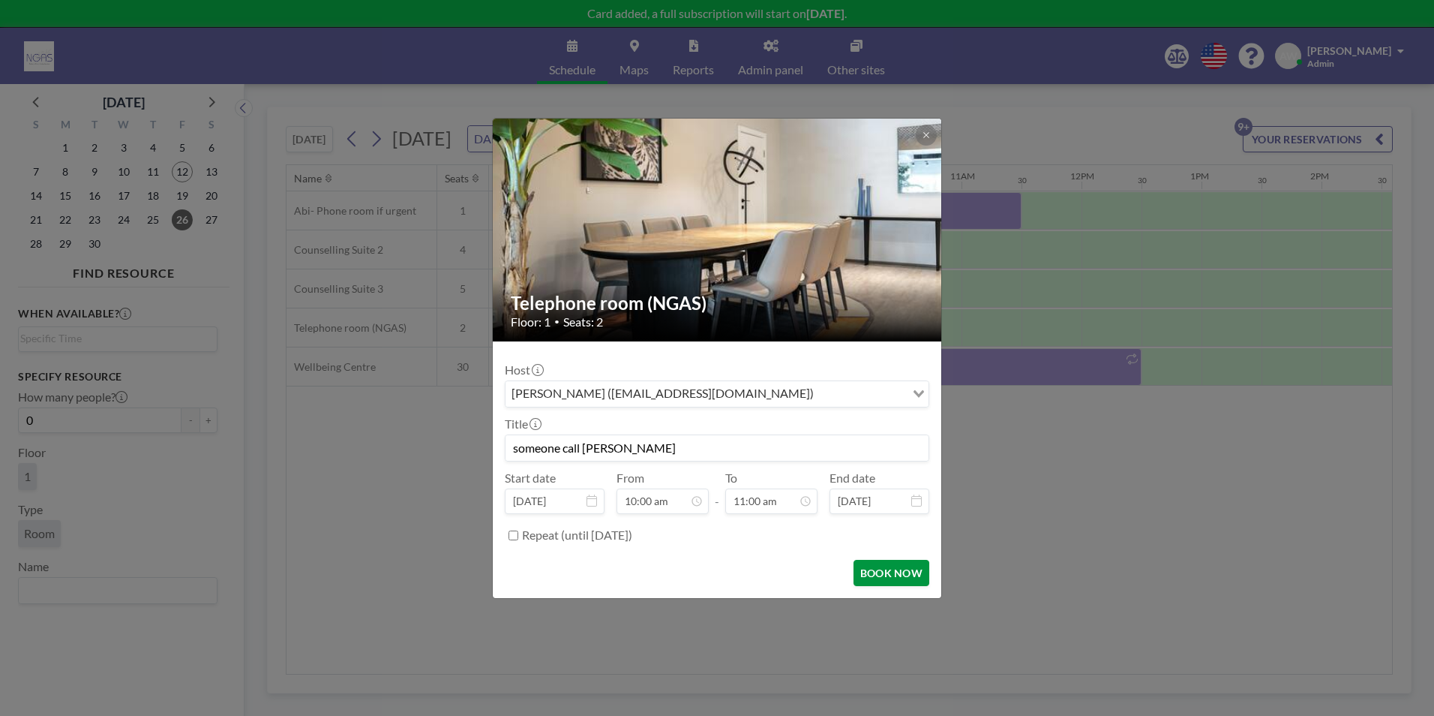
scroll to position [0, 0]
click at [882, 571] on button "BOOK NOW" at bounding box center [892, 573] width 76 height 26
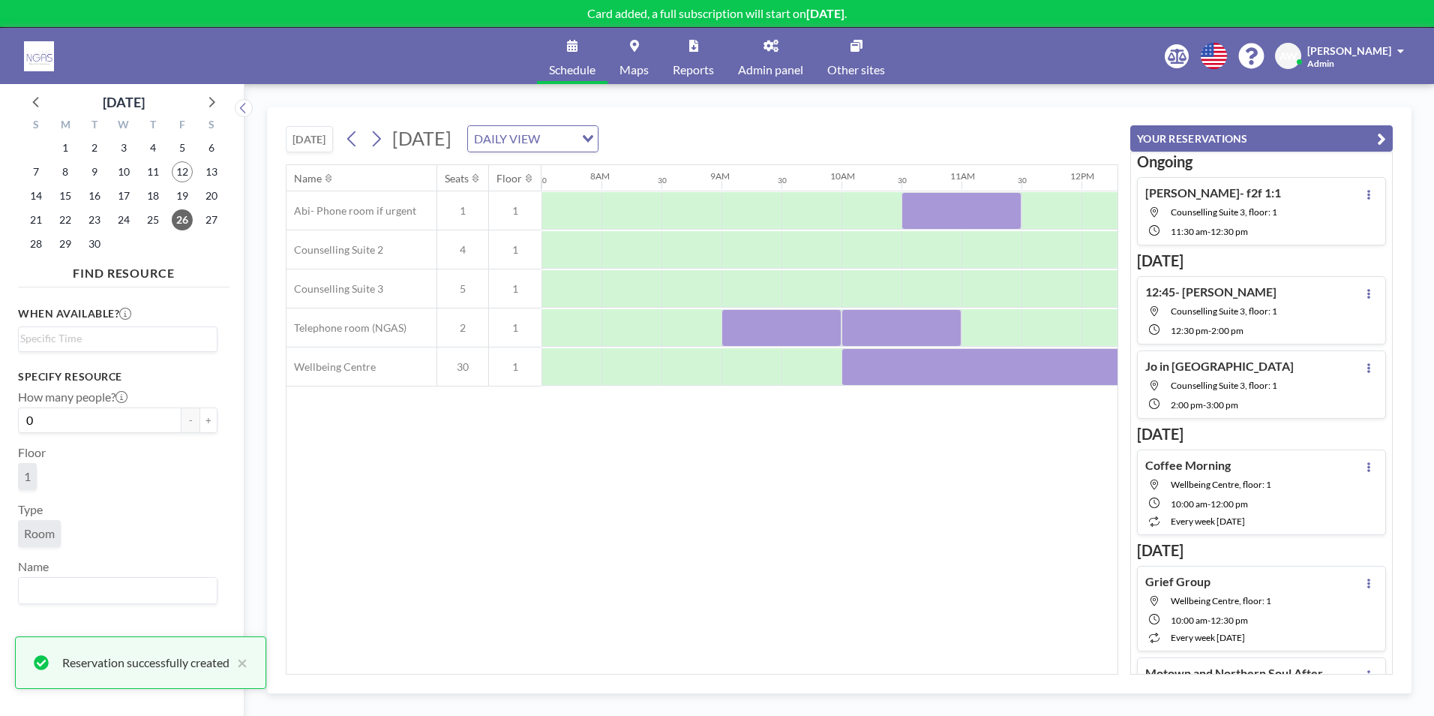
click at [882, 571] on div "Name Seats Floor 12AM 30 1AM 30 2AM 30 3AM 30 4AM 30 5AM 30 6AM 30 7AM 30 8AM 3…" at bounding box center [702, 419] width 831 height 509
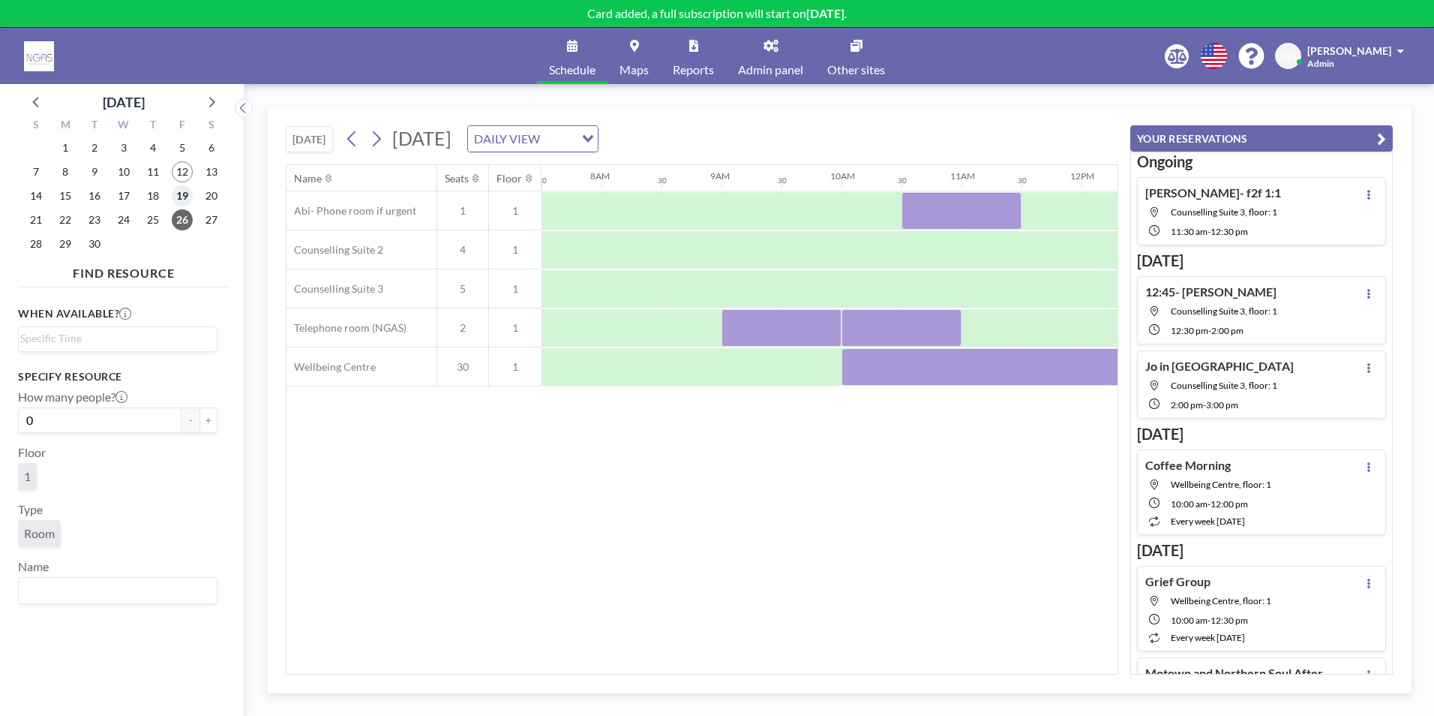
click at [177, 191] on span "19" at bounding box center [182, 195] width 21 height 21
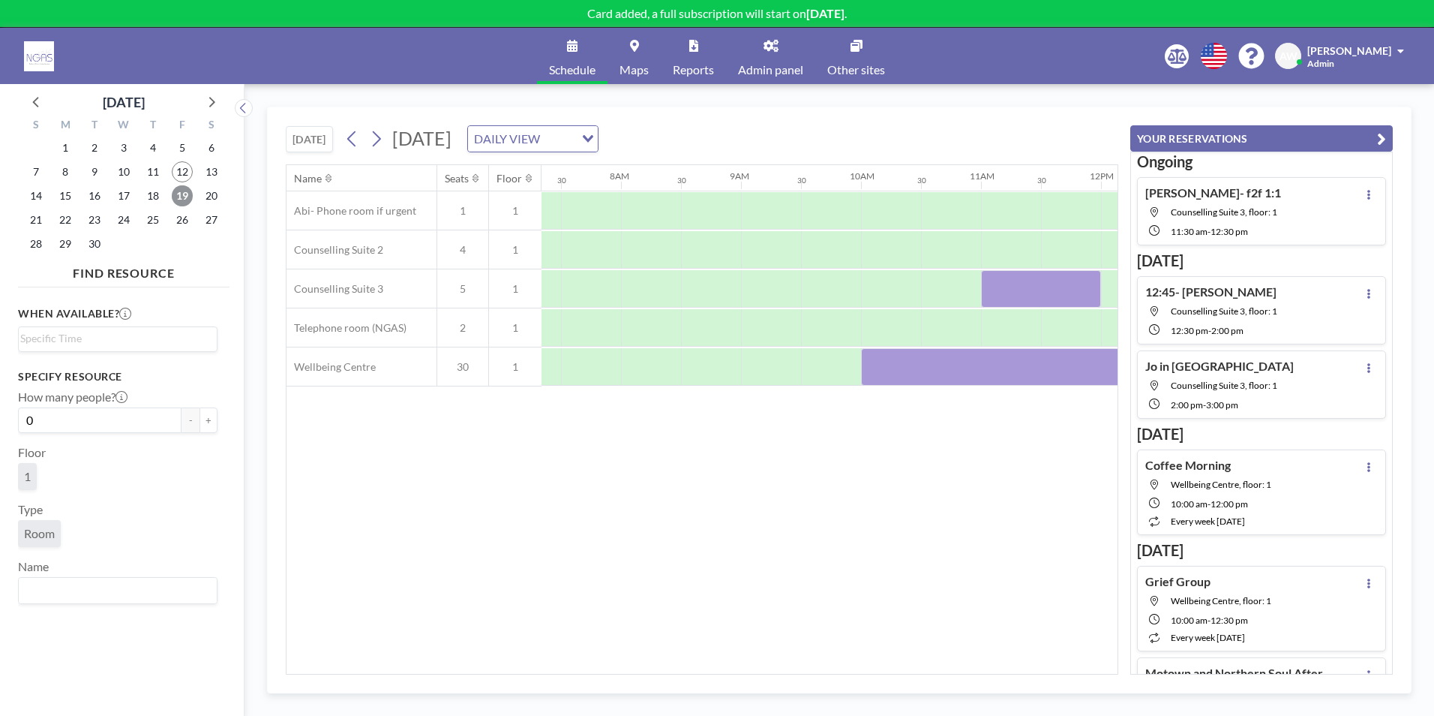
scroll to position [0, 900]
click at [185, 167] on span "12" at bounding box center [182, 171] width 21 height 21
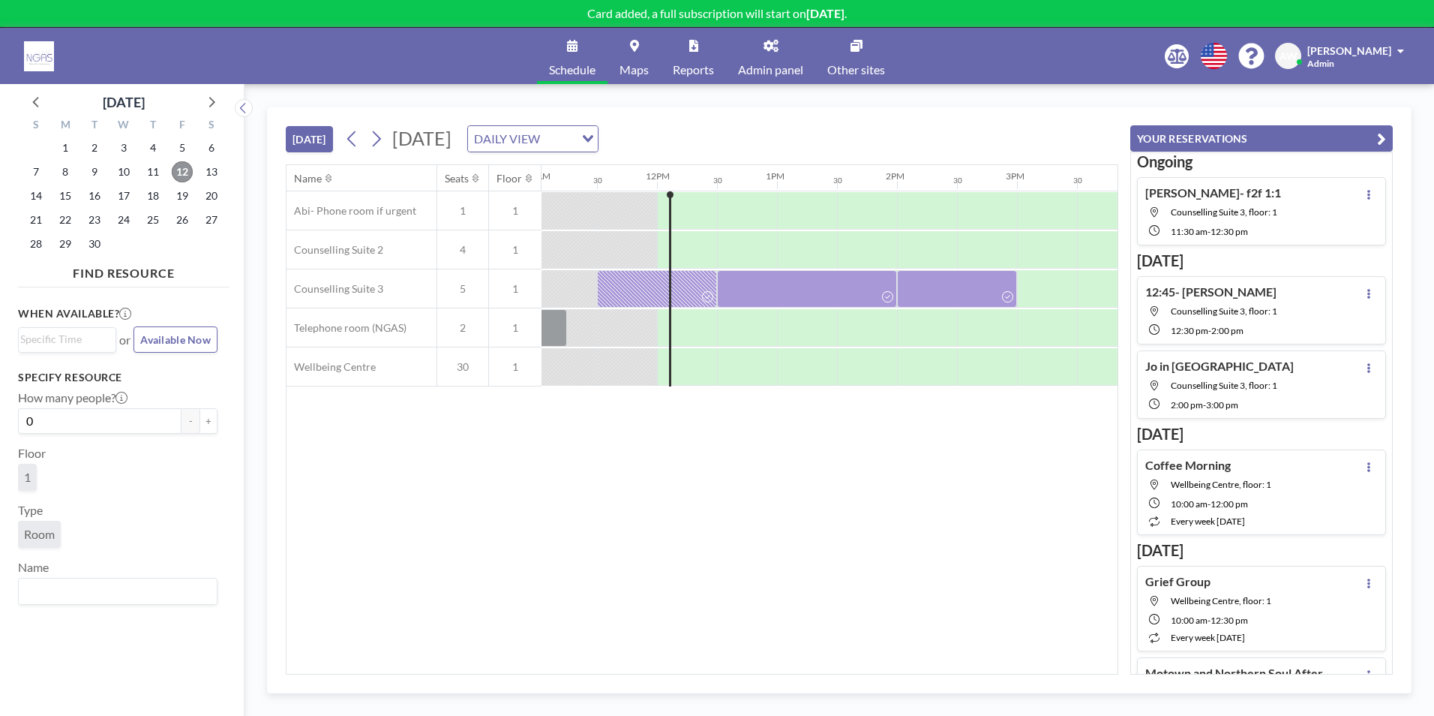
scroll to position [0, 1380]
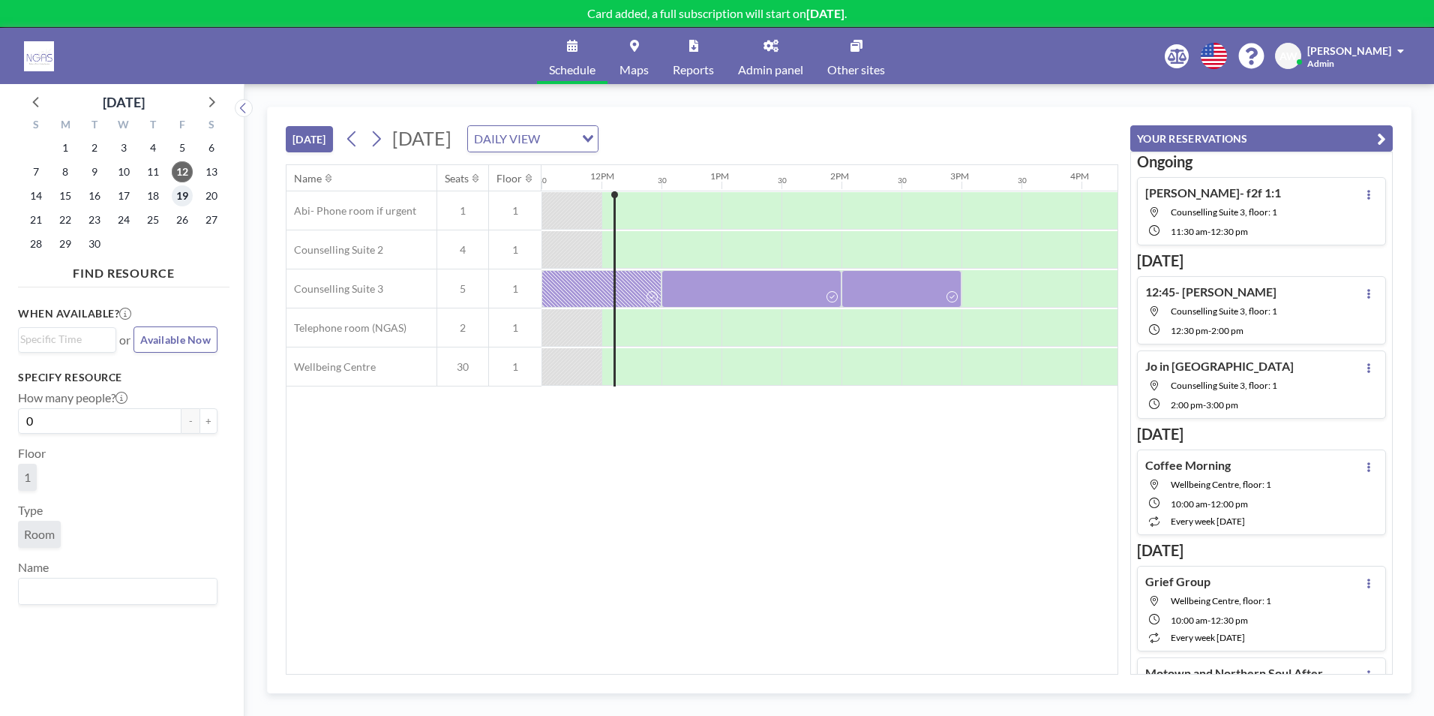
click at [180, 204] on span "19" at bounding box center [182, 195] width 21 height 21
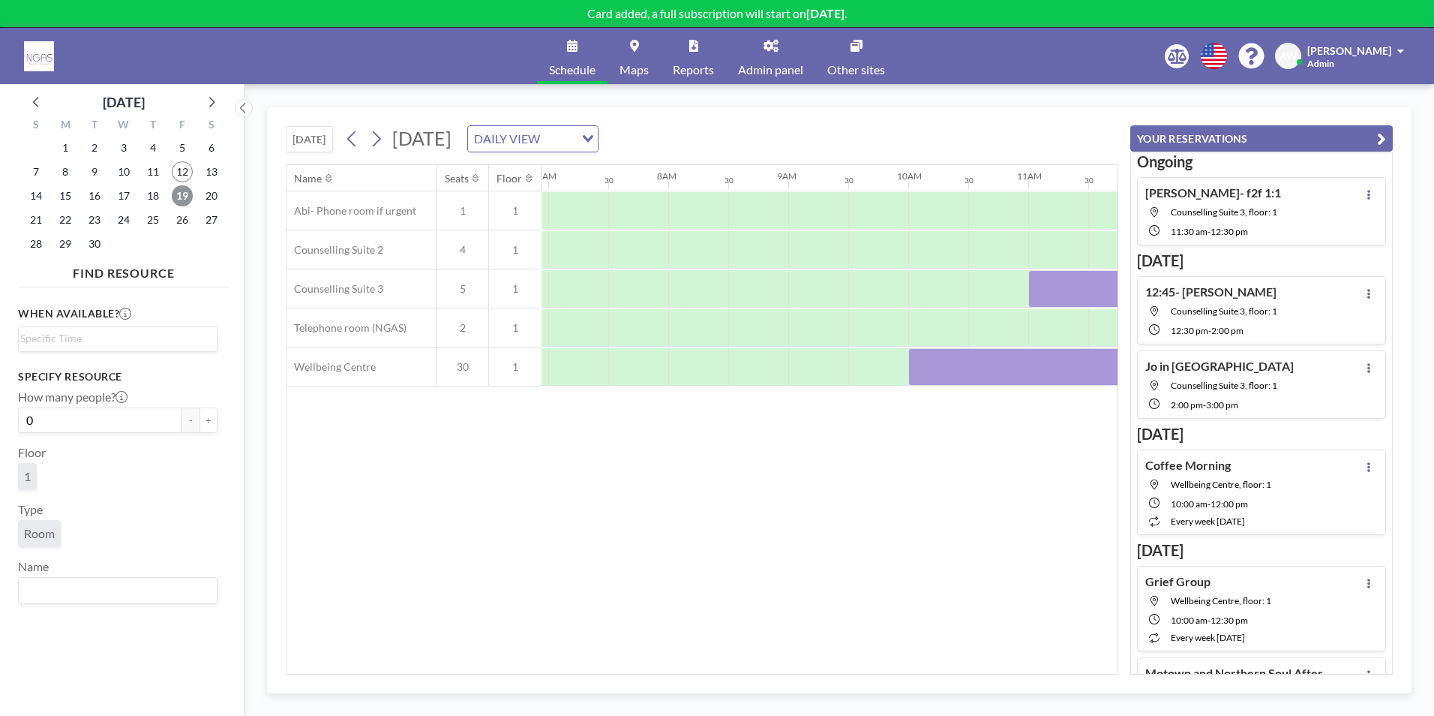
scroll to position [0, 900]
